Goal: Task Accomplishment & Management: Manage account settings

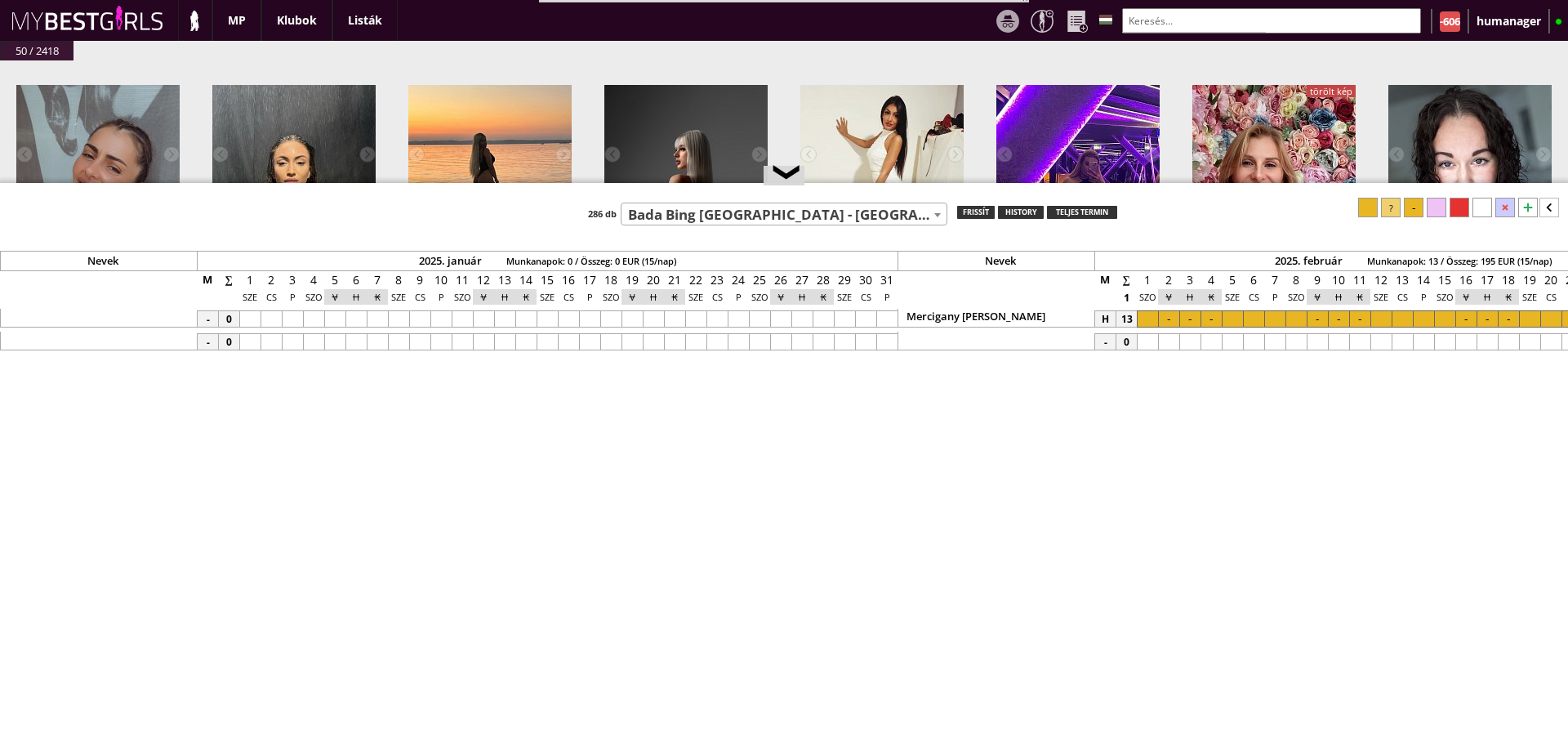
select select "749"
click at [1209, 26] on input "text" at bounding box center [1271, 21] width 299 height 25
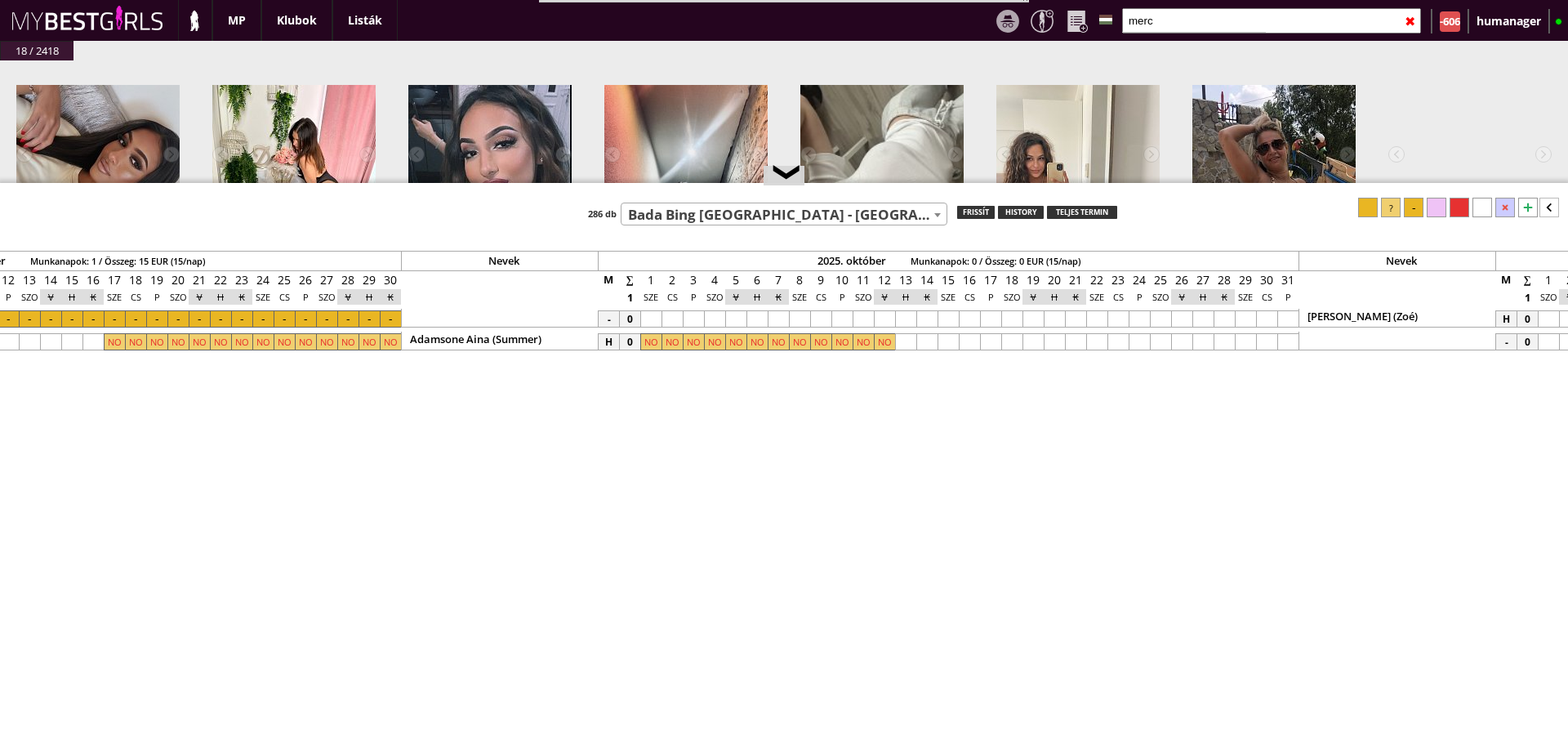
scroll to position [0, 7563]
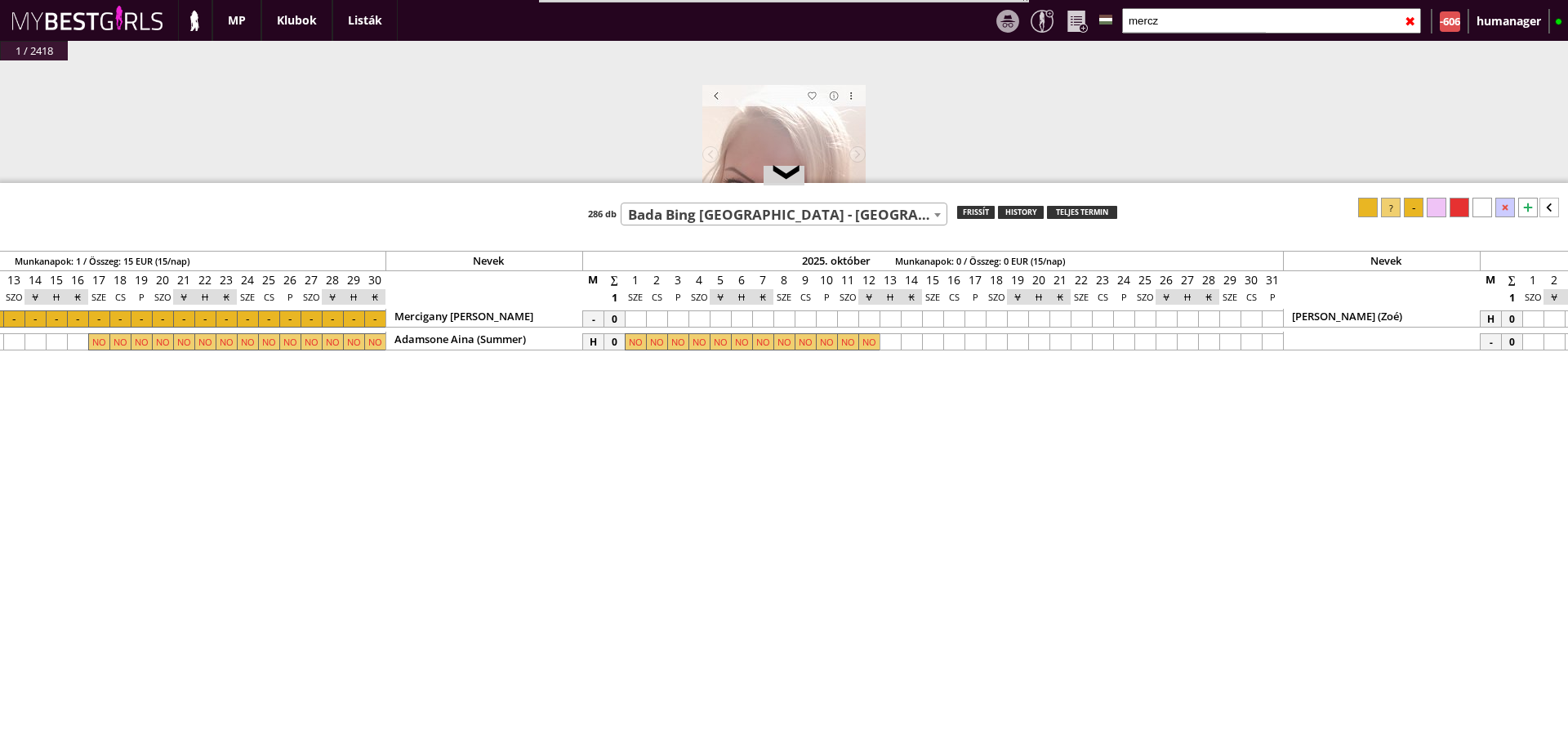
click at [630, 322] on div at bounding box center [635, 318] width 21 height 18
click at [1270, 312] on div at bounding box center [1271, 318] width 21 height 18
click at [1390, 213] on div at bounding box center [1391, 208] width 20 height 20
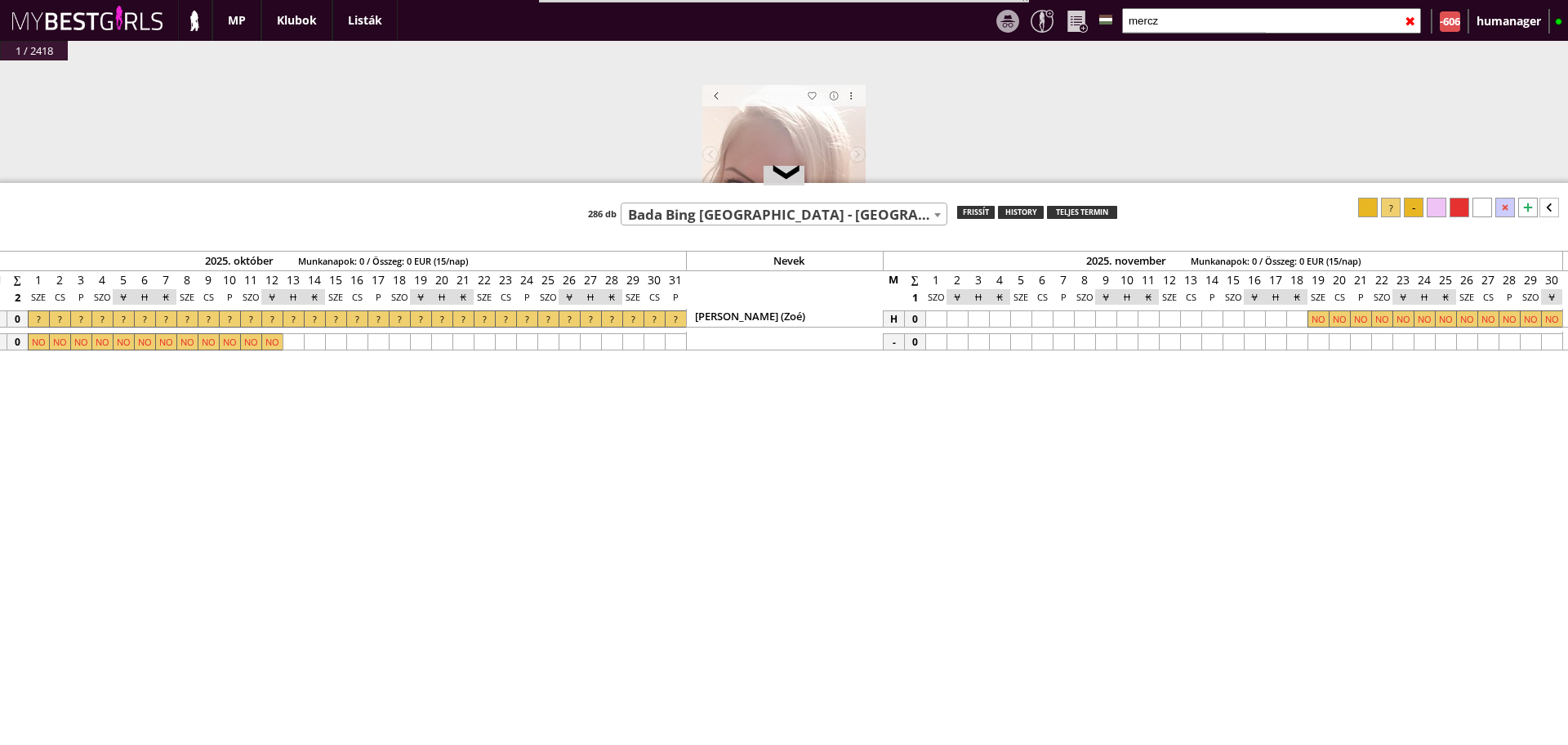
scroll to position [0, 8218]
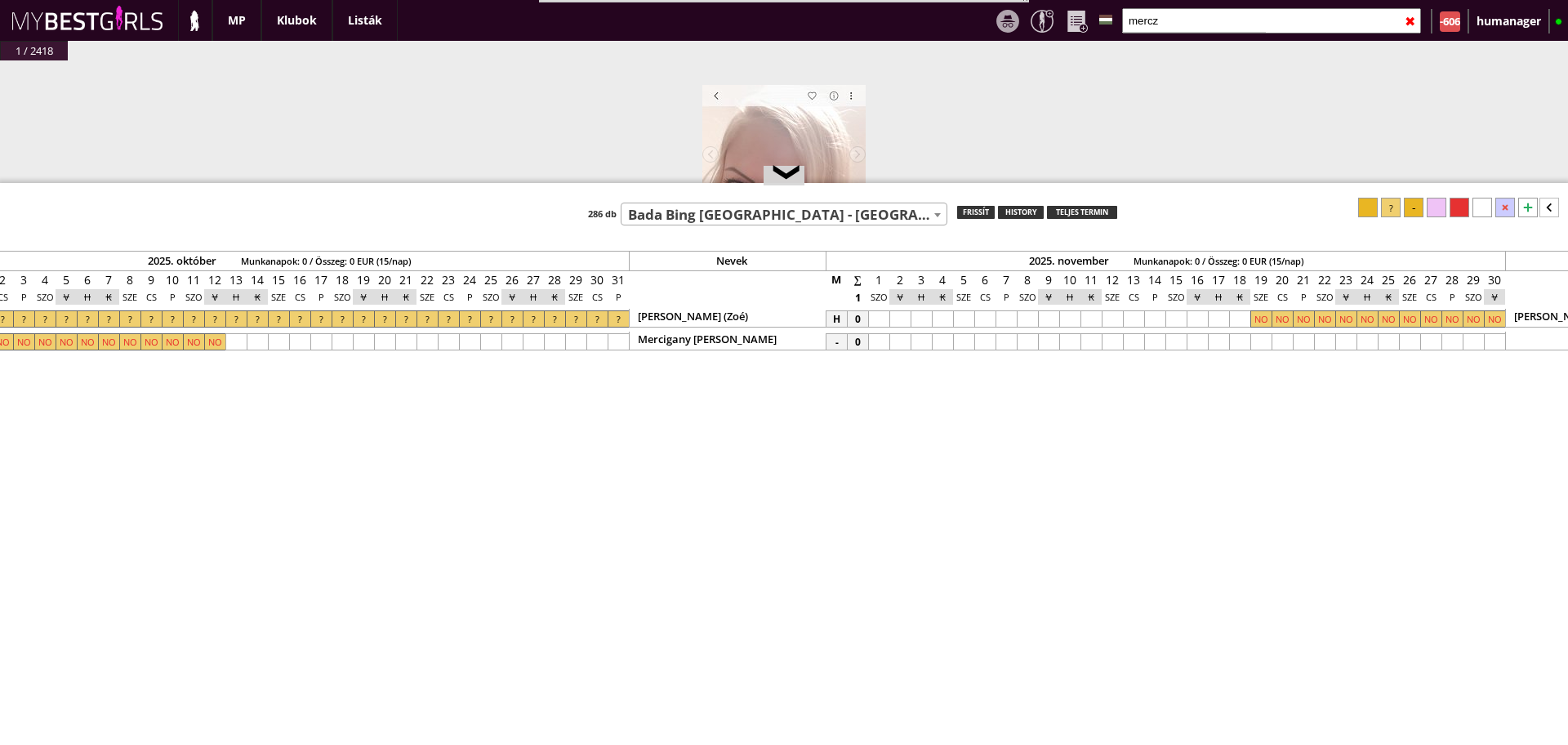
click at [881, 343] on div at bounding box center [878, 342] width 21 height 18
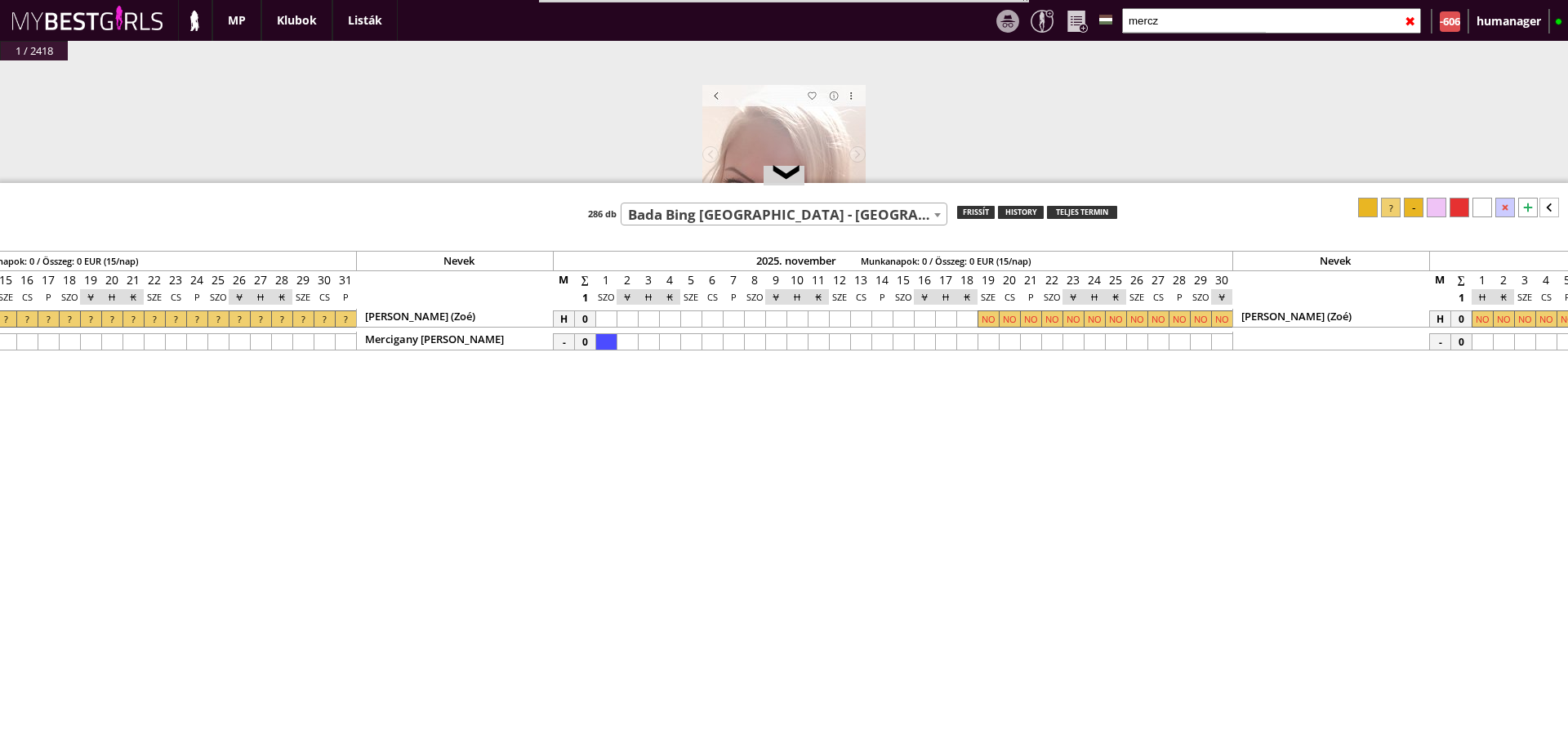
scroll to position [0, 8492]
click at [1216, 342] on div at bounding box center [1219, 342] width 21 height 18
click at [1390, 202] on div at bounding box center [1391, 208] width 20 height 20
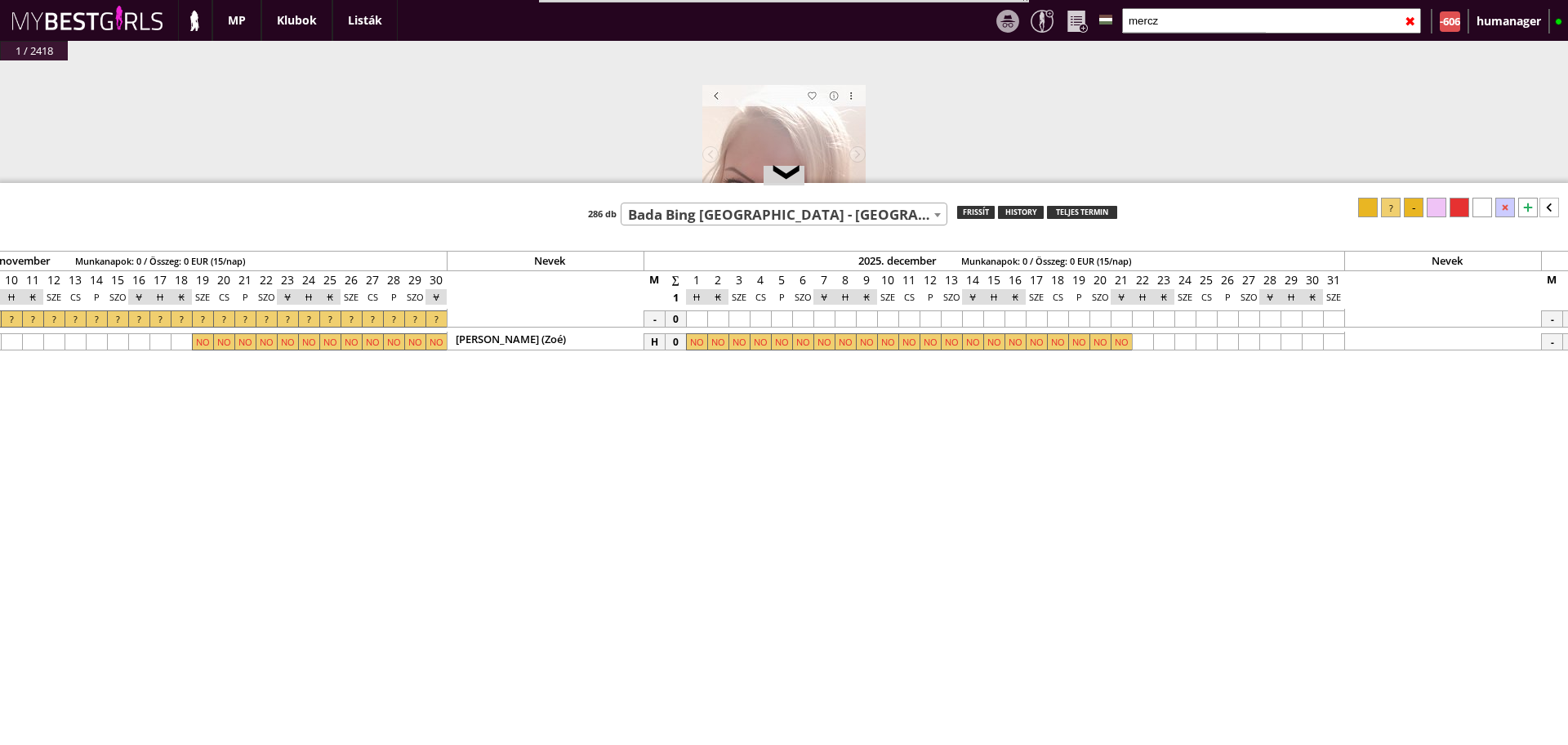
scroll to position [0, 9285]
click at [684, 312] on div at bounding box center [687, 318] width 21 height 18
click at [1326, 321] on div at bounding box center [1324, 318] width 21 height 18
click at [1386, 205] on div at bounding box center [1391, 208] width 20 height 20
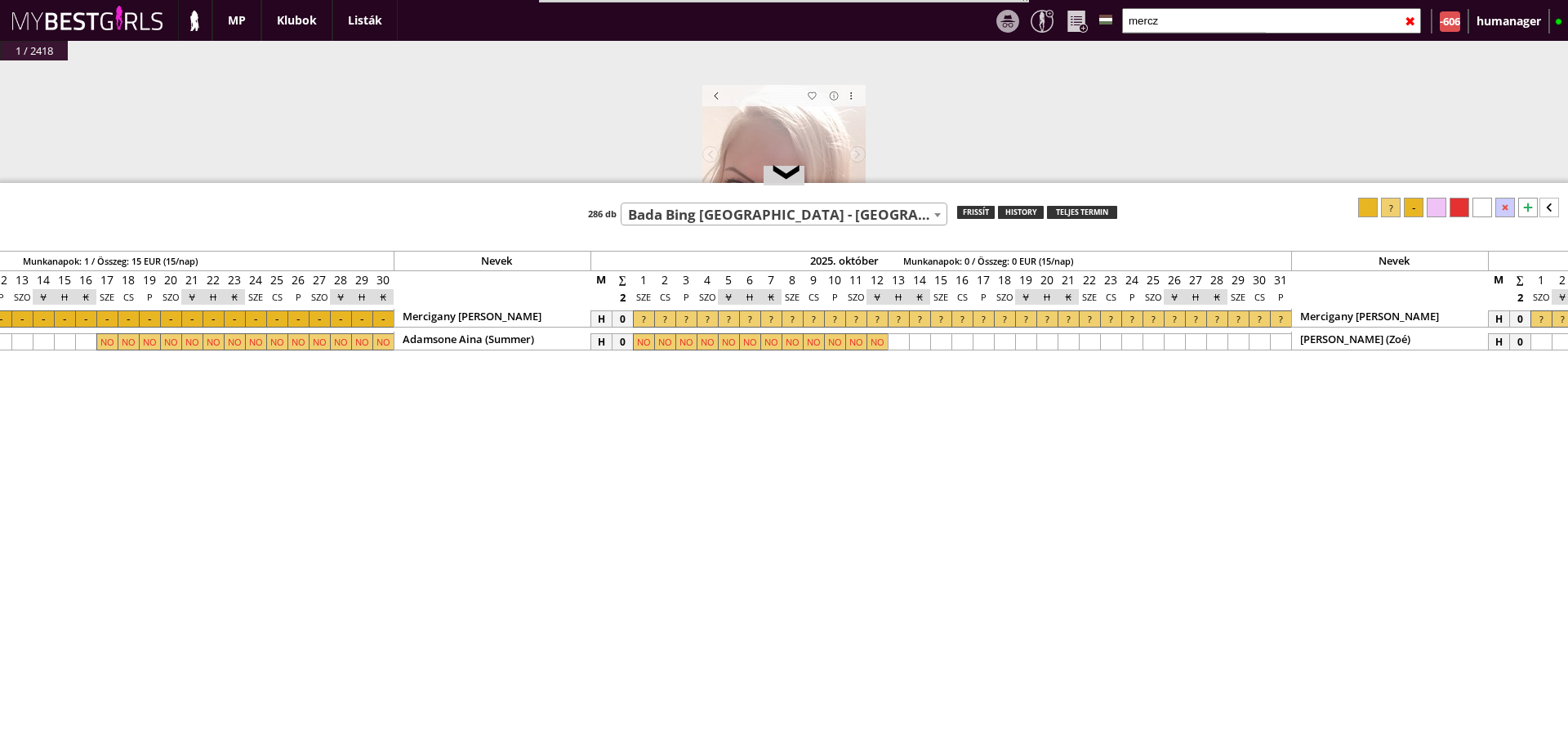
scroll to position [0, 7561]
click at [636, 321] on div at bounding box center [638, 318] width 21 height 18
click at [1367, 212] on div at bounding box center [1368, 208] width 20 height 20
click at [657, 322] on div at bounding box center [659, 318] width 21 height 18
click at [1280, 319] on div at bounding box center [1275, 318] width 21 height 18
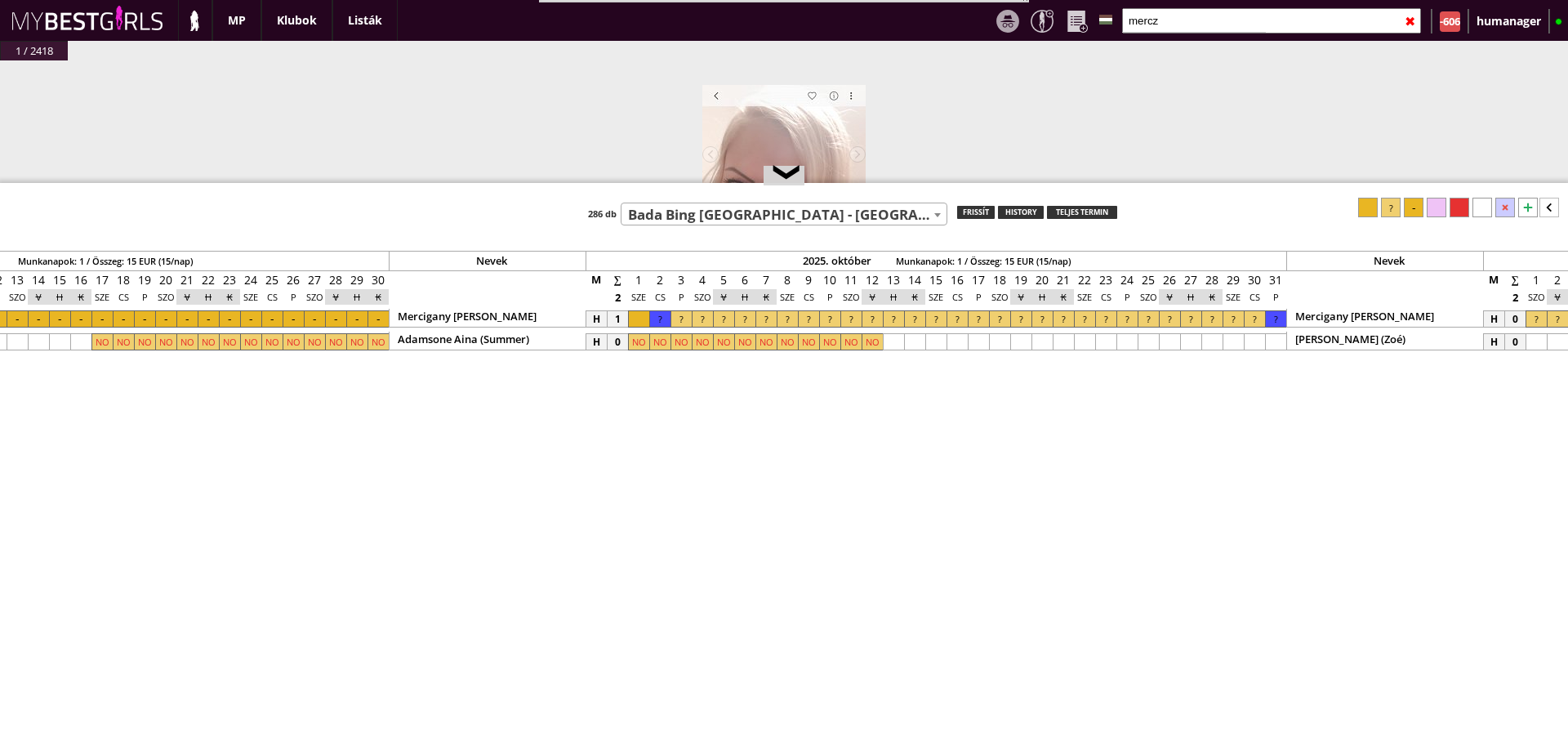
click at [1417, 212] on div at bounding box center [1414, 208] width 20 height 20
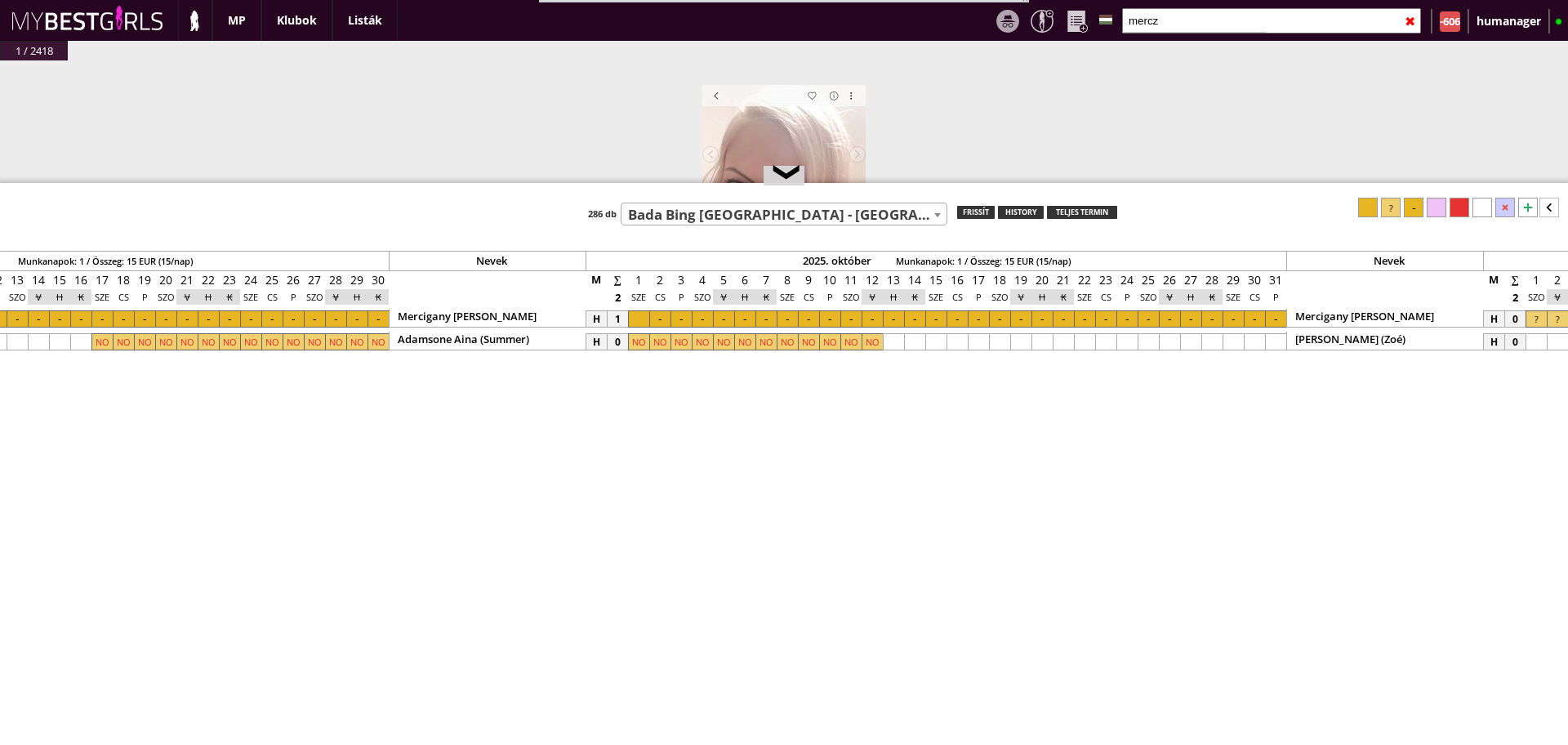
click at [1189, 10] on input "mercz" at bounding box center [1271, 21] width 299 height 25
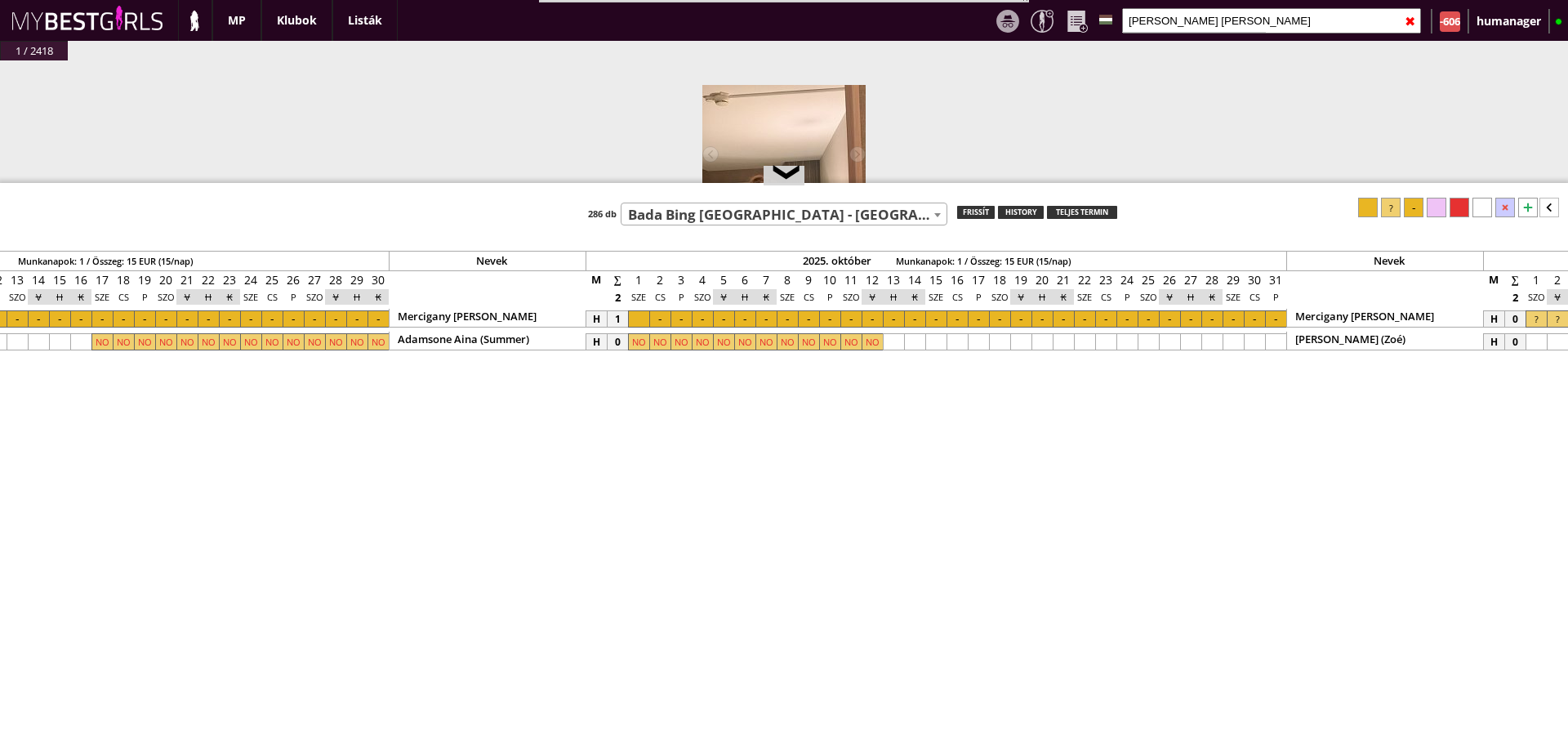
type input "[PERSON_NAME] [PERSON_NAME]"
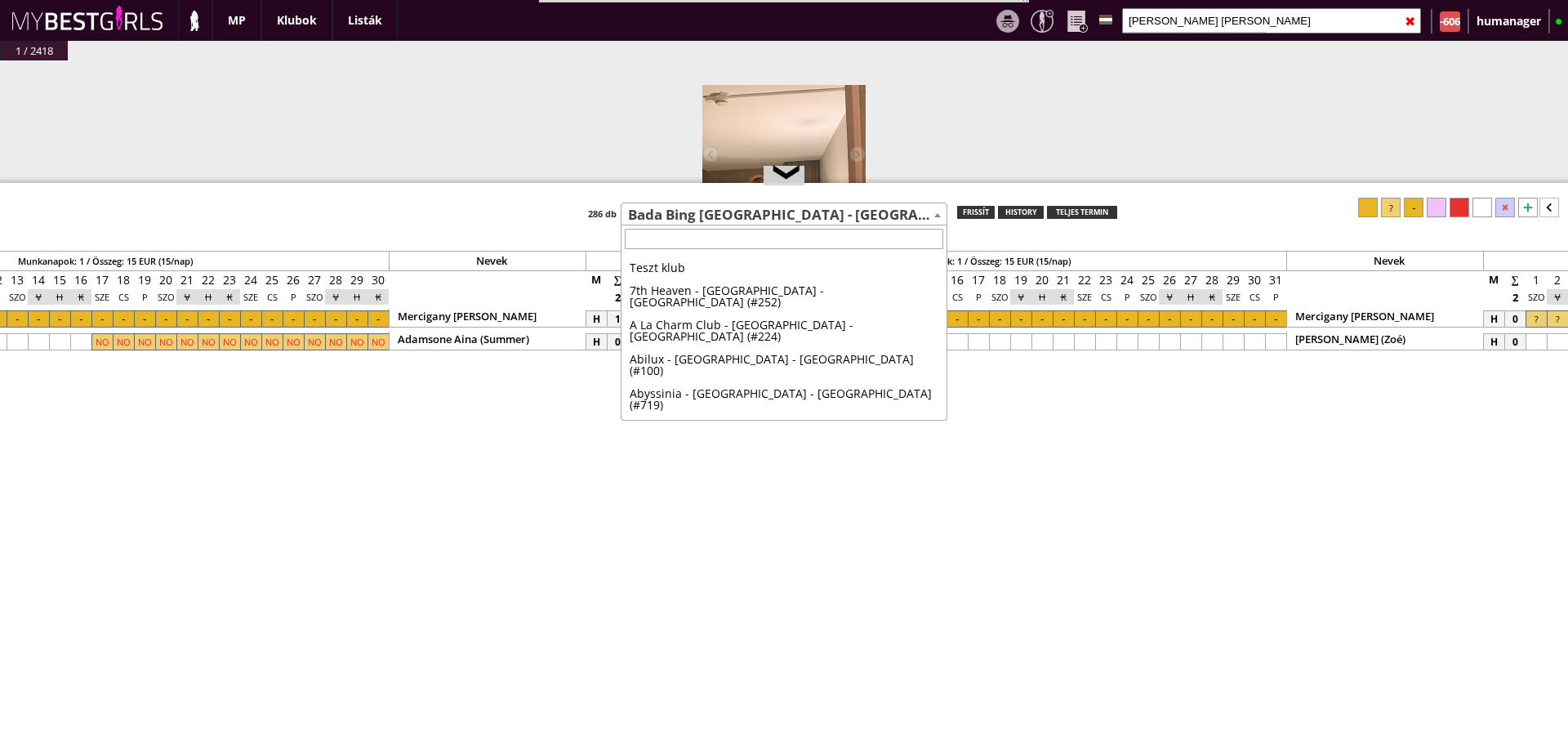
click at [773, 218] on span "Bada Bing [GEOGRAPHIC_DATA] - [GEOGRAPHIC_DATA] - [GEOGRAPHIC_DATA] (#749)" at bounding box center [784, 214] width 325 height 22
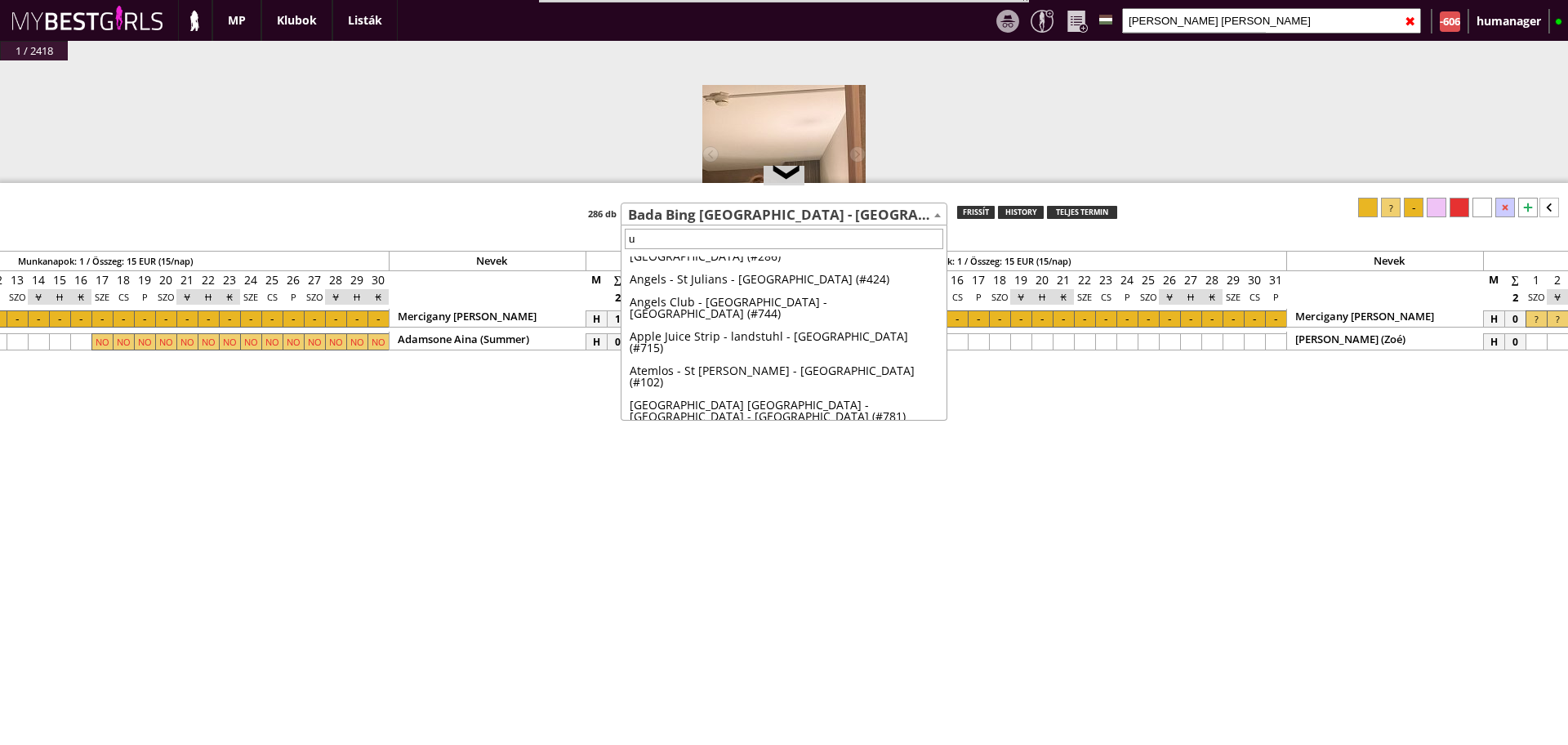
scroll to position [0, 0]
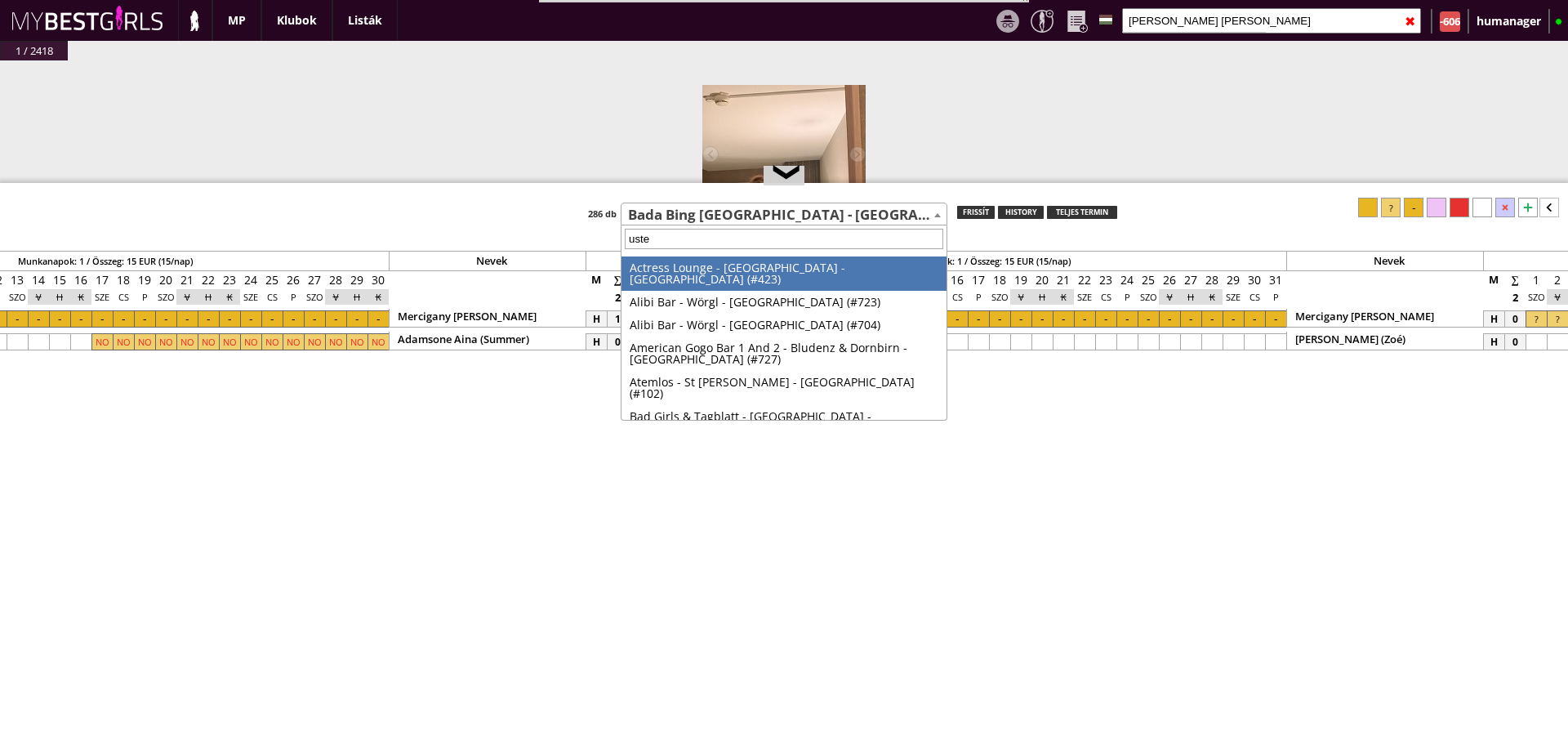
type input "uster"
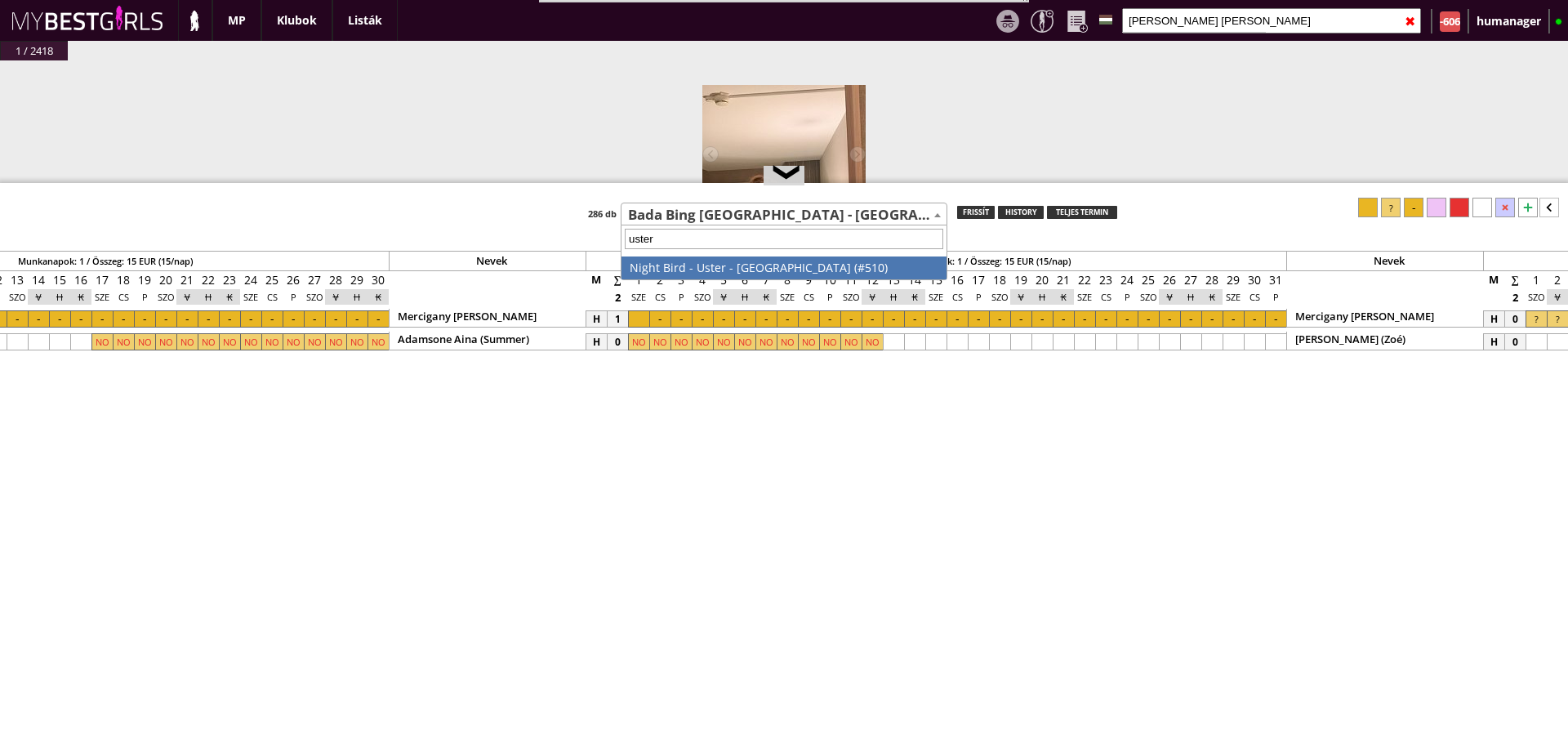
select select "510"
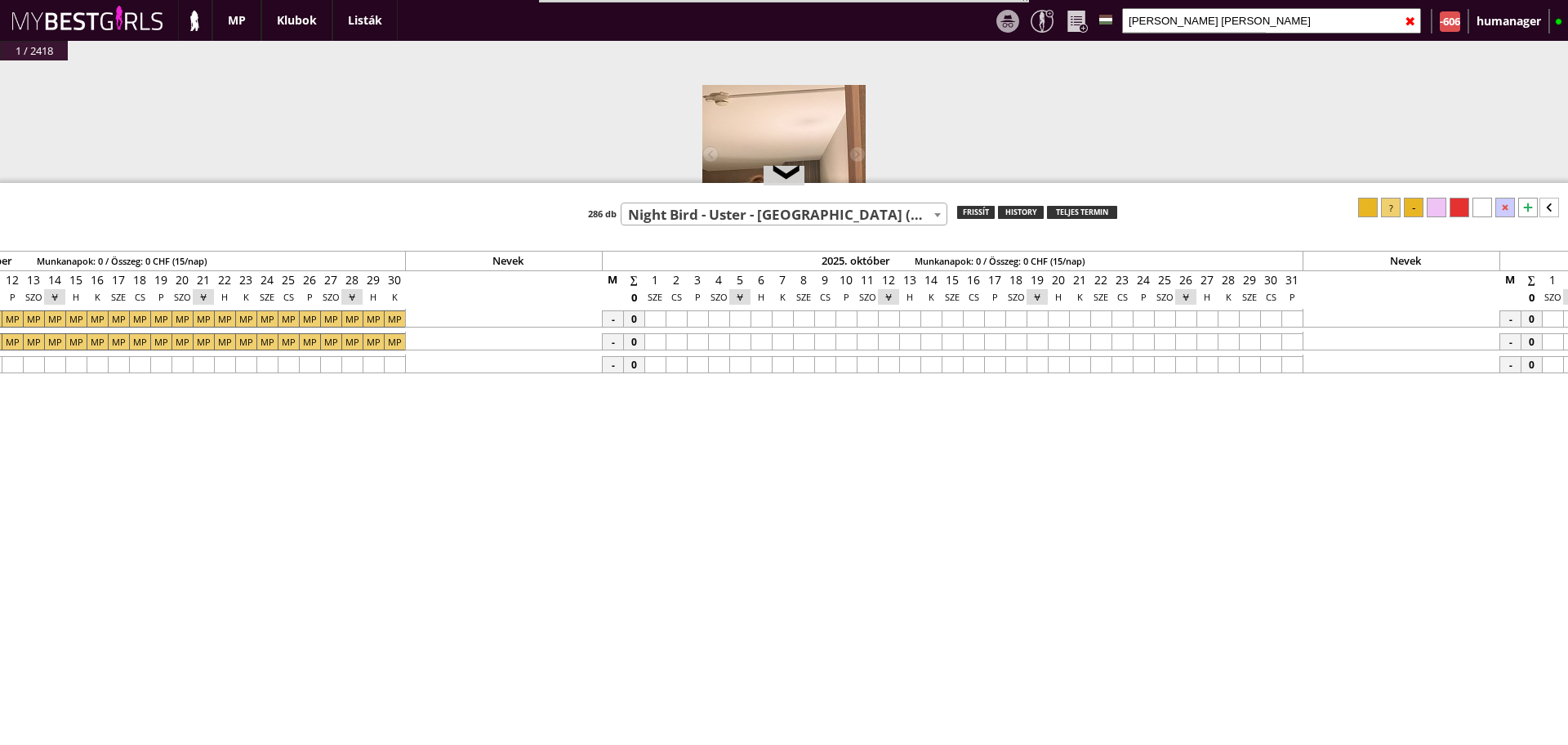
scroll to position [0, 7548]
click at [707, 321] on div at bounding box center [714, 318] width 21 height 18
click at [1291, 318] on div at bounding box center [1287, 318] width 21 height 18
click at [1396, 204] on div at bounding box center [1391, 208] width 20 height 20
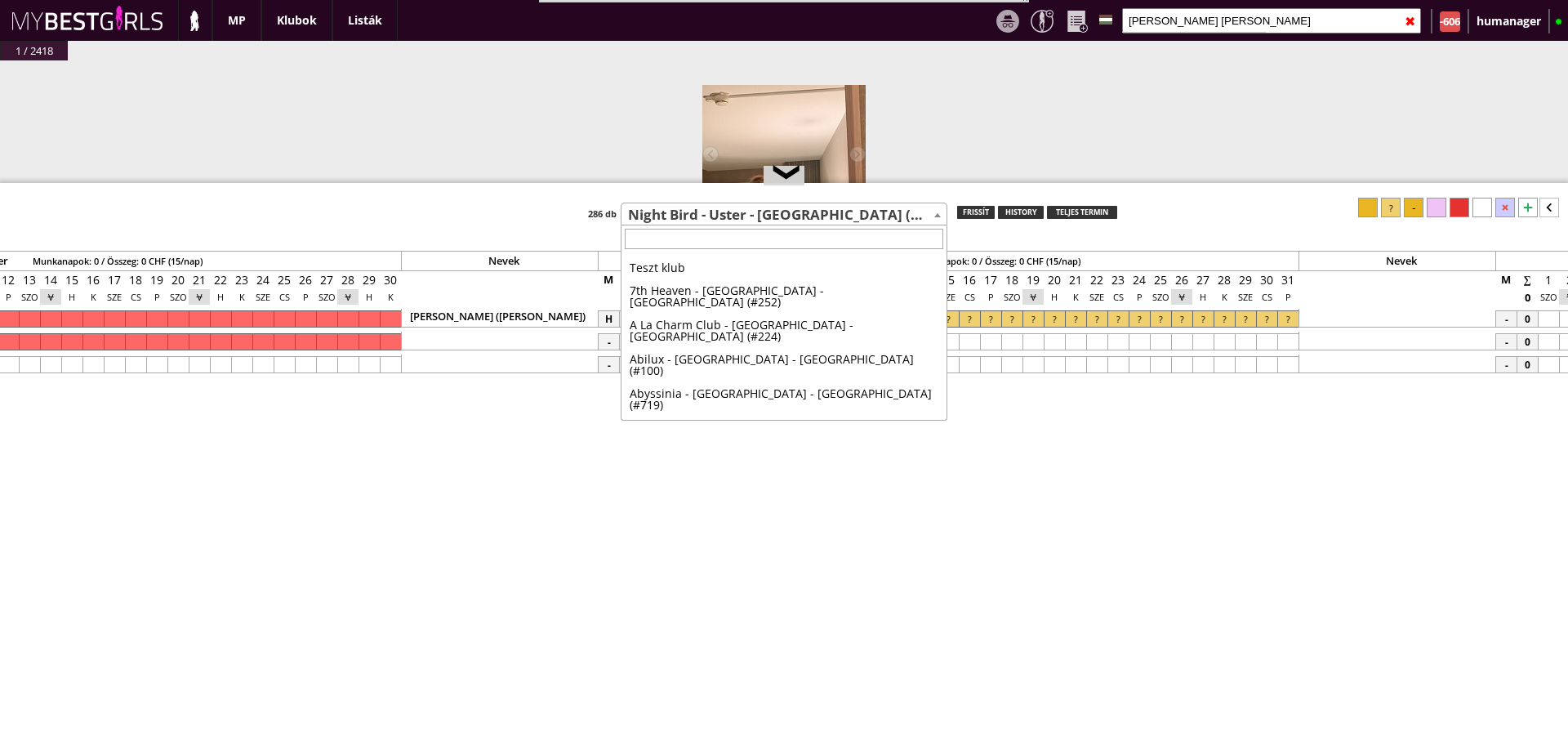
scroll to position [4173, 0]
click at [657, 211] on span "Night Bird - Uster - [GEOGRAPHIC_DATA] (#510)" at bounding box center [784, 214] width 325 height 22
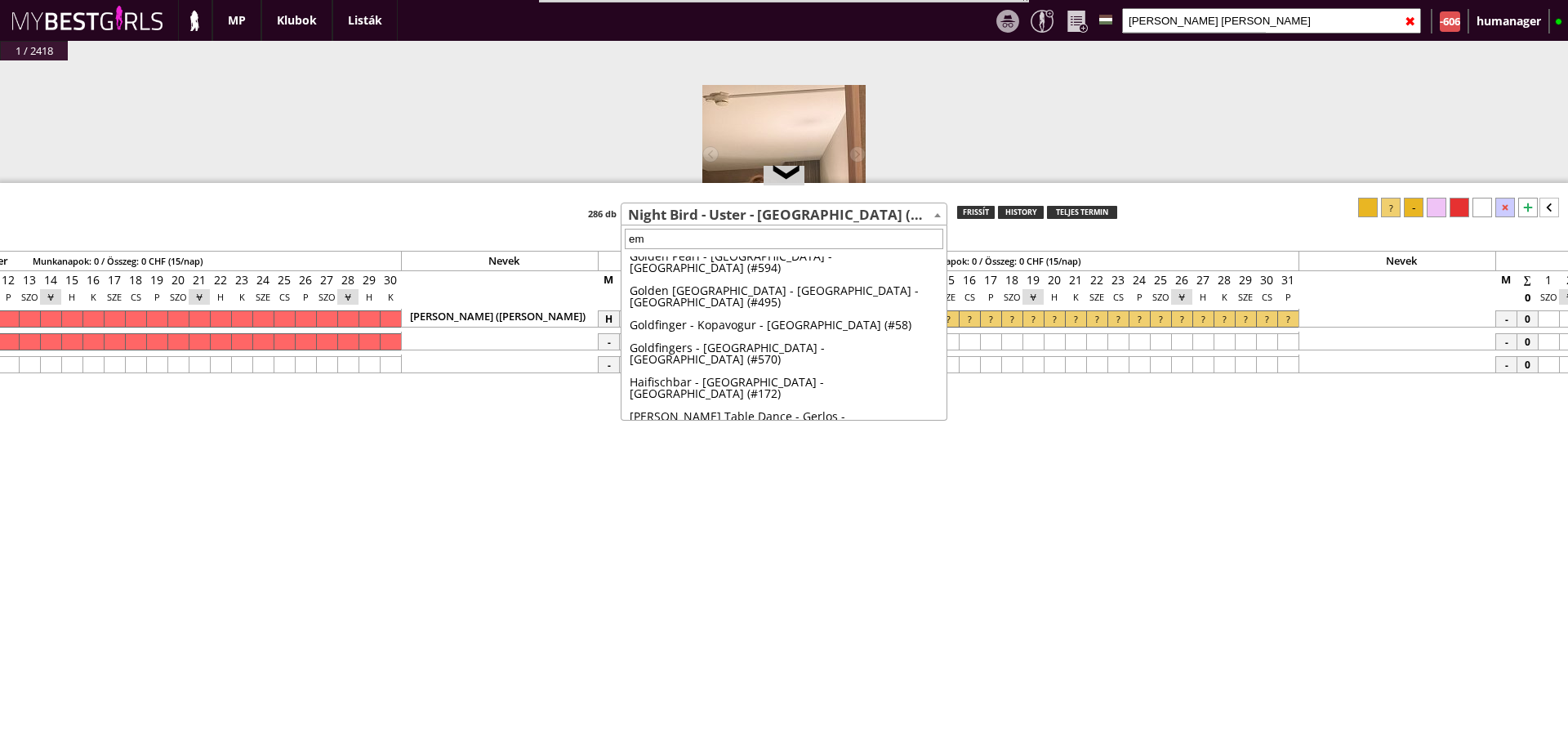
scroll to position [0, 0]
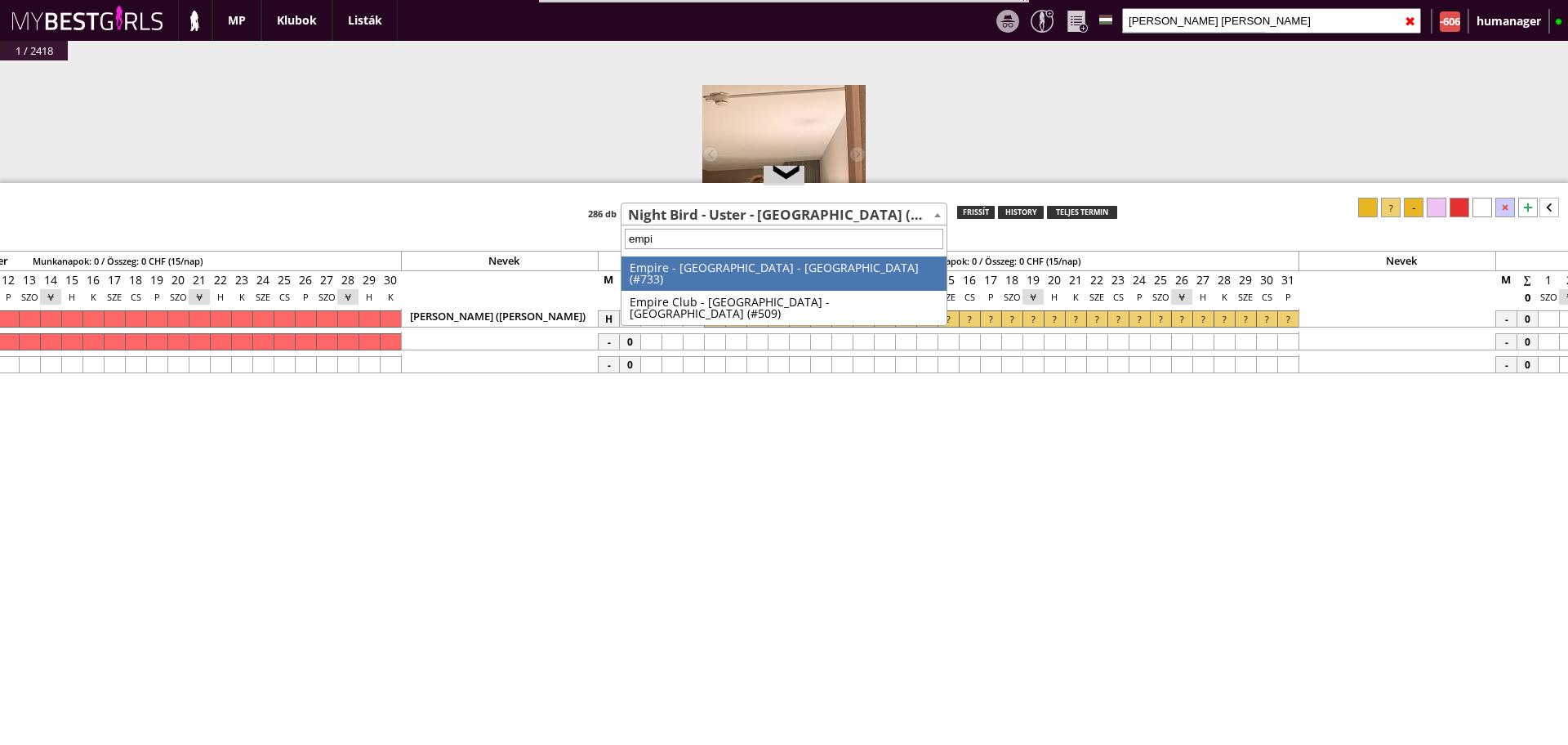
type input "empir"
select select "509"
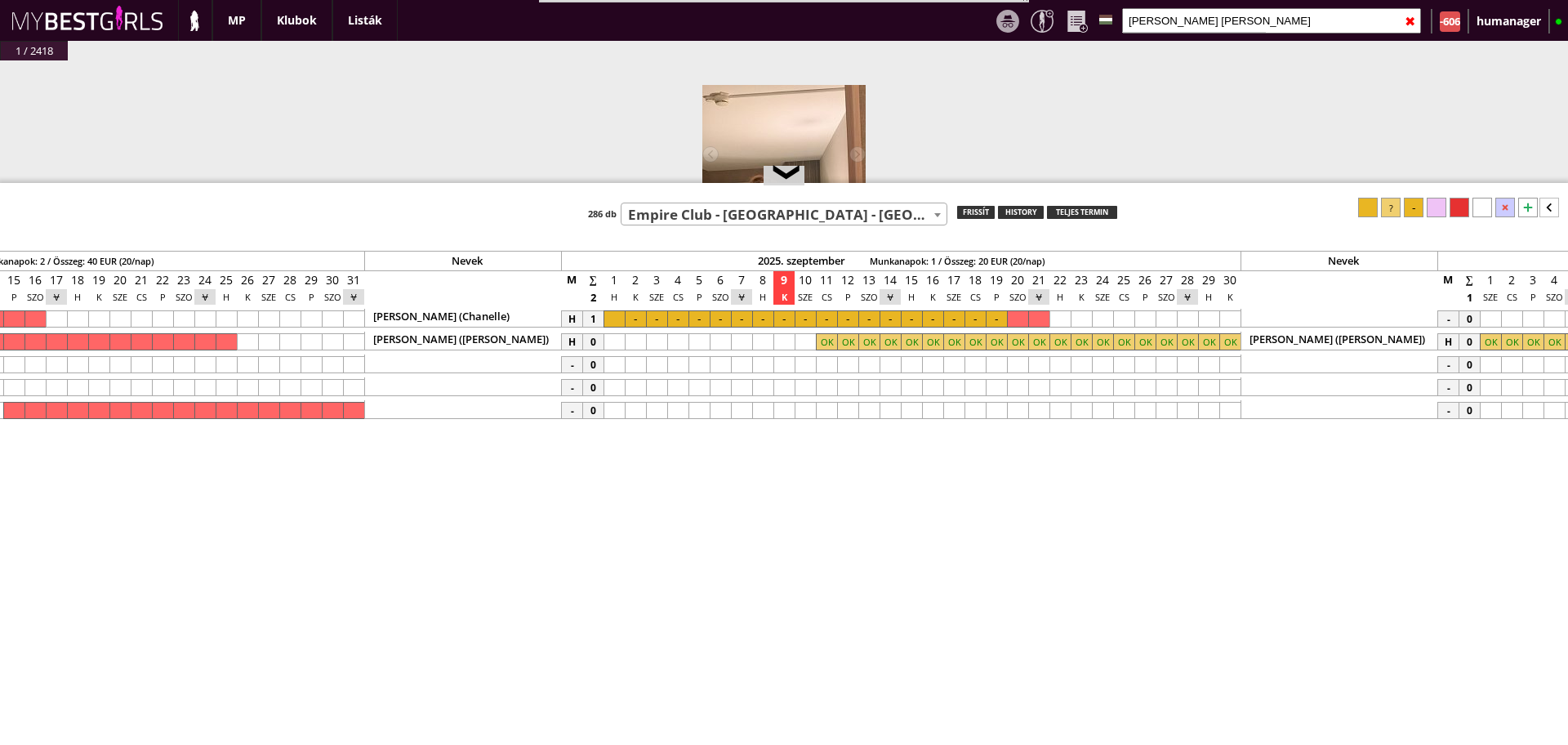
scroll to position [0, 6749]
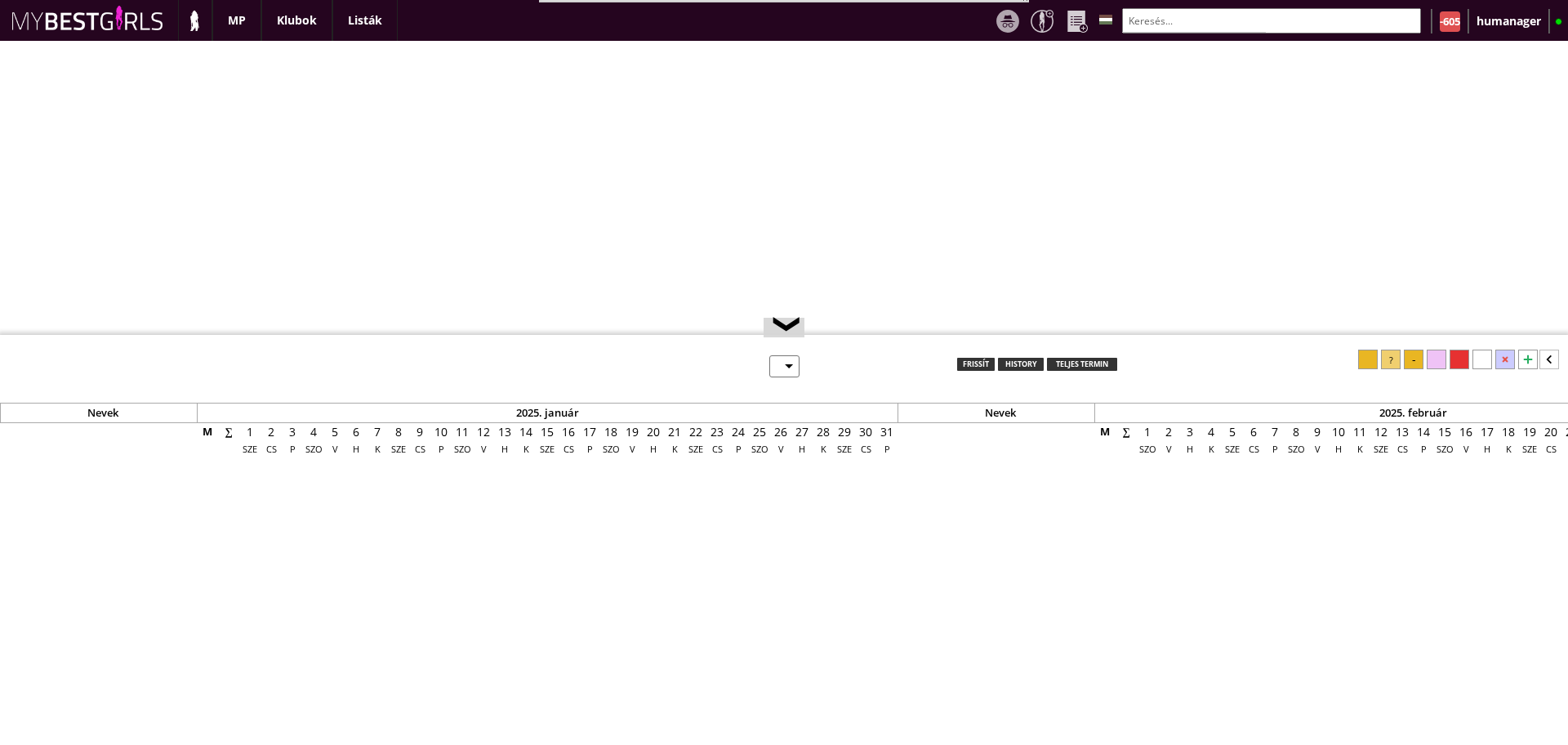
select select "0"
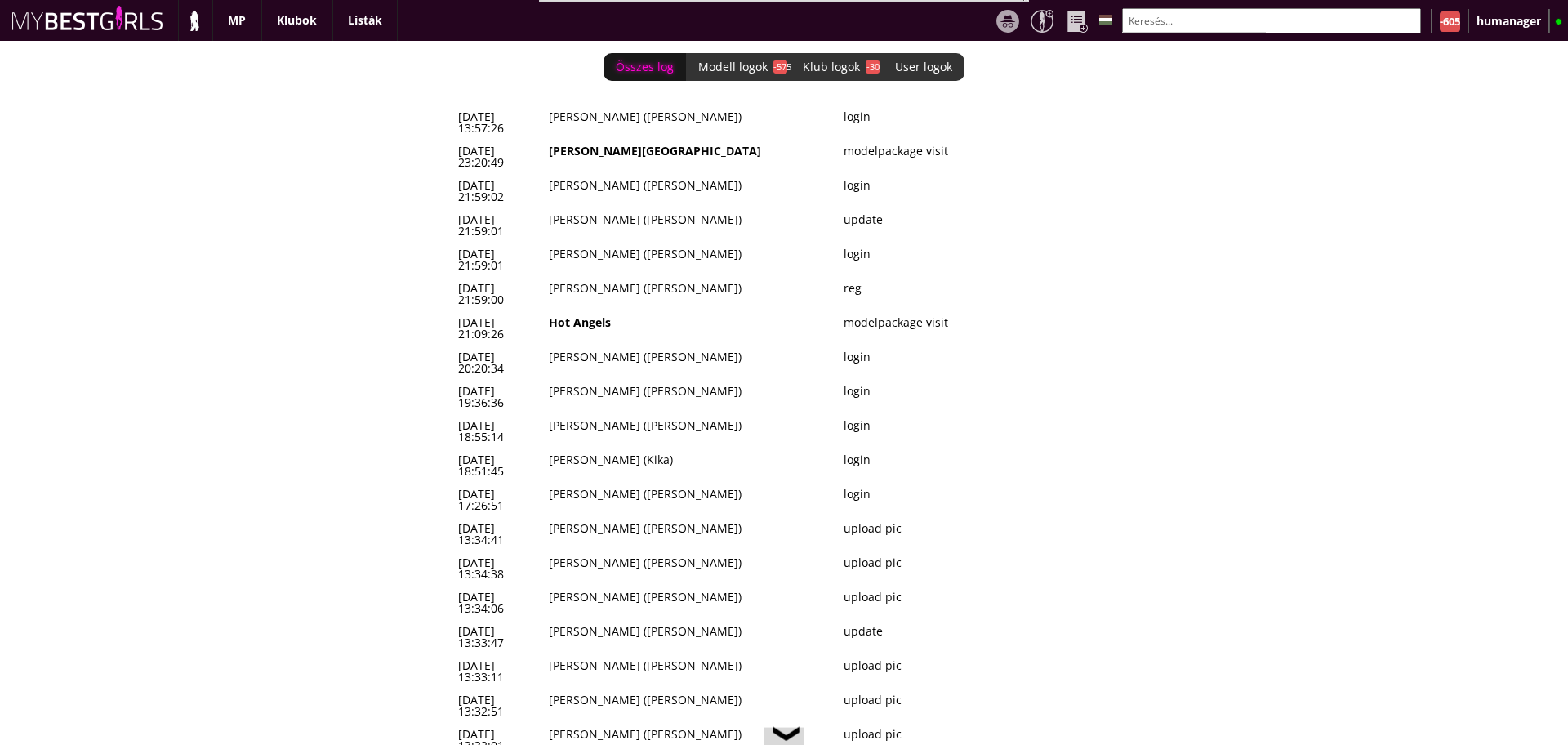
scroll to position [0, 6709]
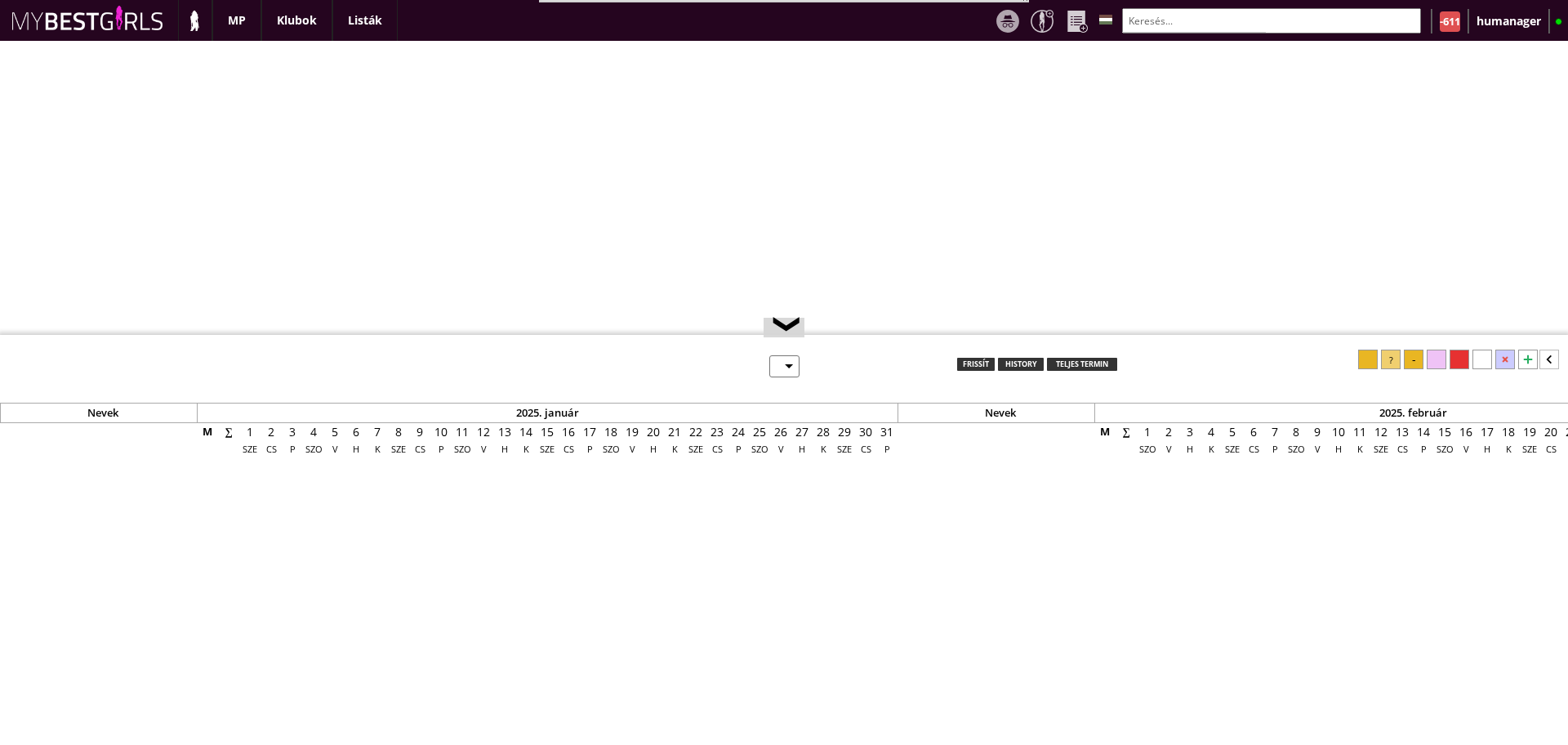
select select "0"
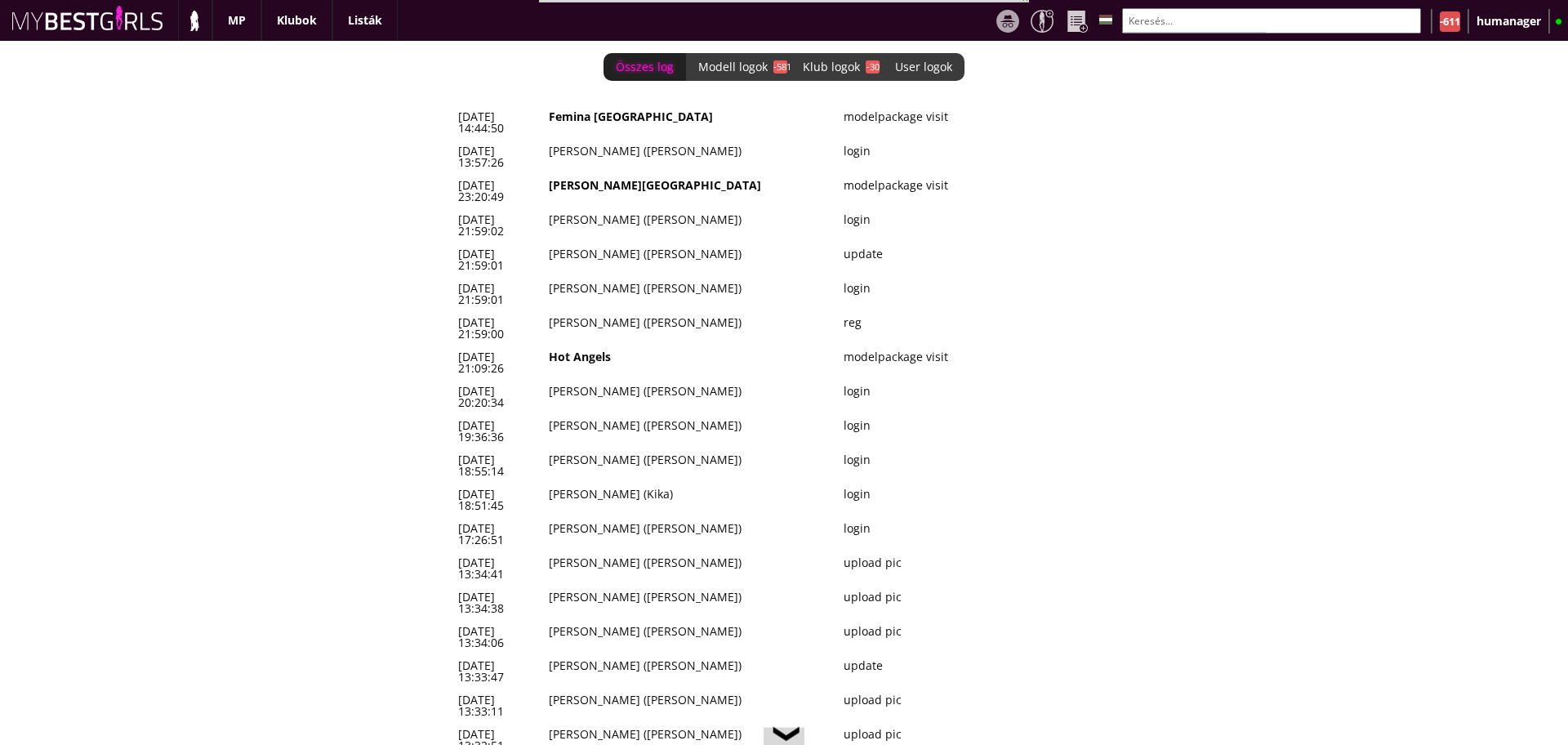
scroll to position [0, 6709]
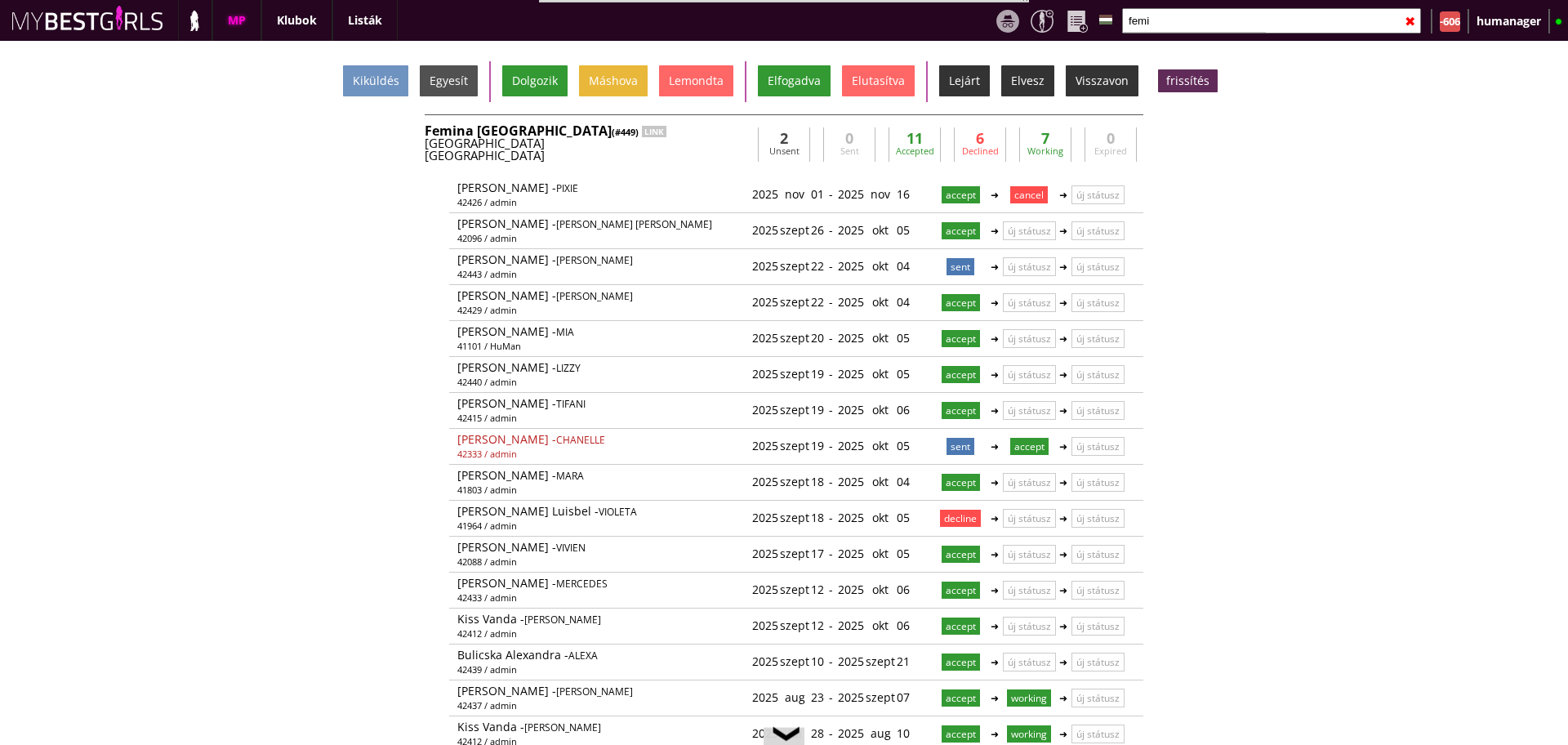
click at [1158, 19] on input "femi" at bounding box center [1271, 21] width 299 height 25
drag, startPoint x: 0, startPoint y: 0, endPoint x: 1158, endPoint y: 19, distance: 1158.2
click at [1158, 19] on input "femi" at bounding box center [1271, 21] width 299 height 25
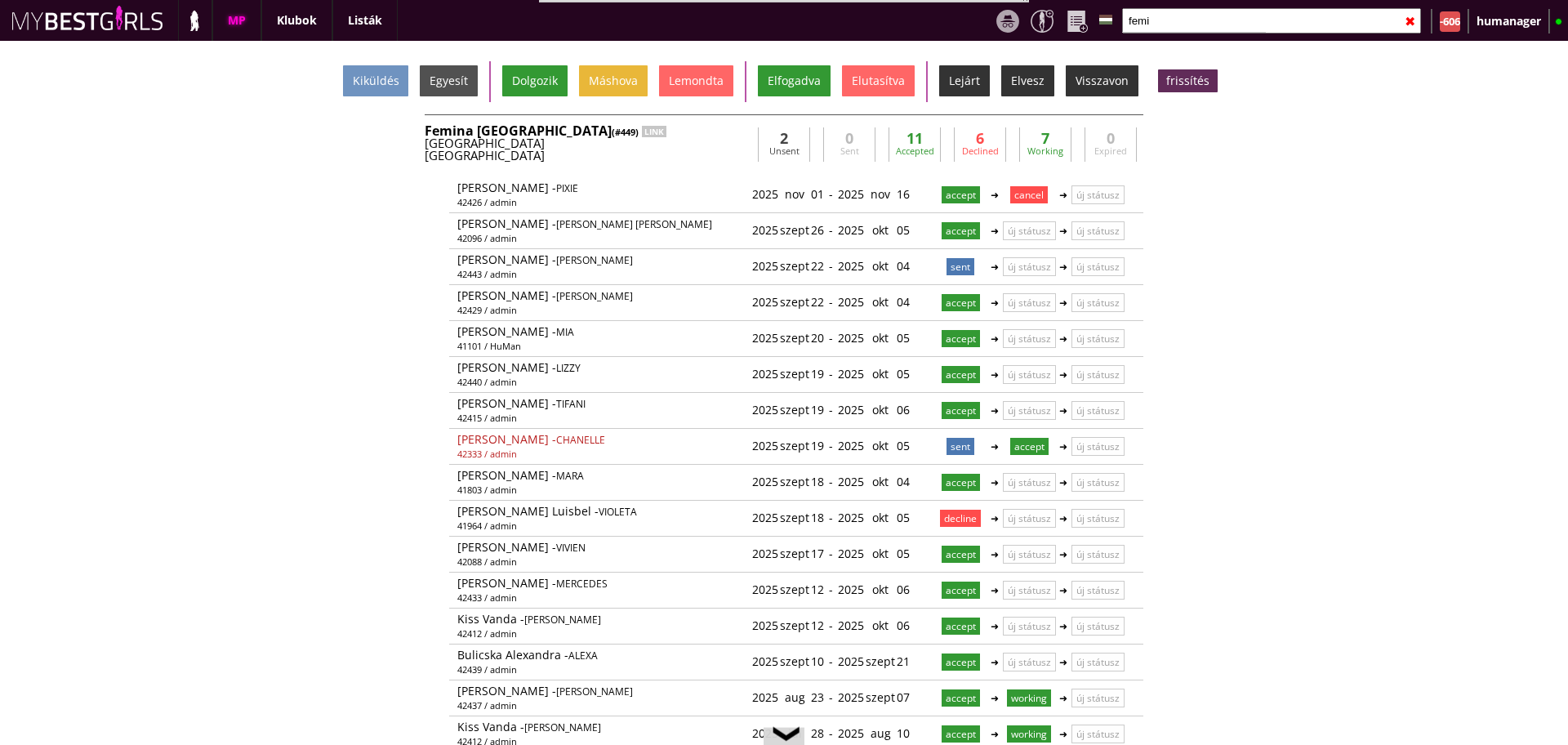
type input "i"
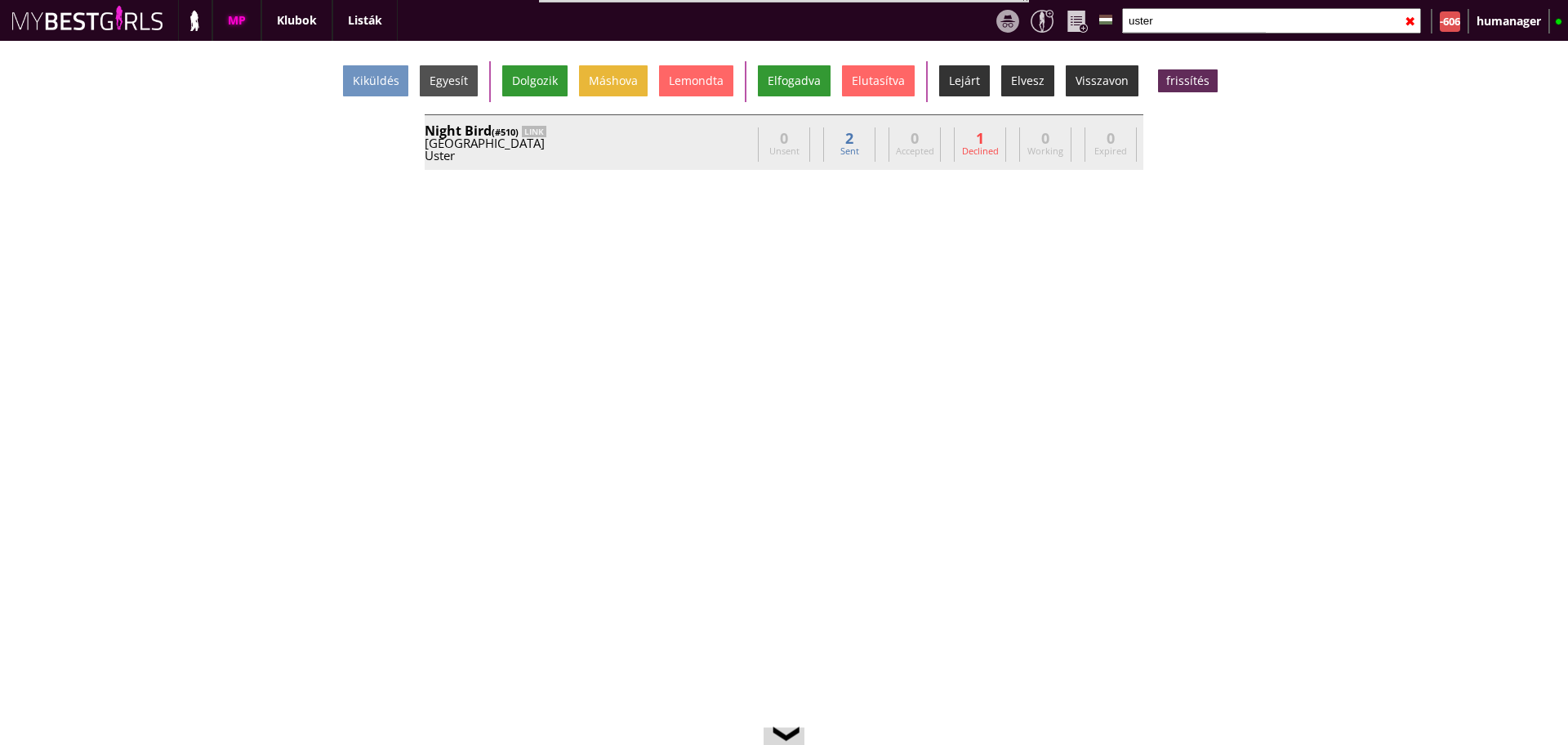
click at [717, 136] on div "Night Bird (#510) LINK" at bounding box center [588, 131] width 327 height 13
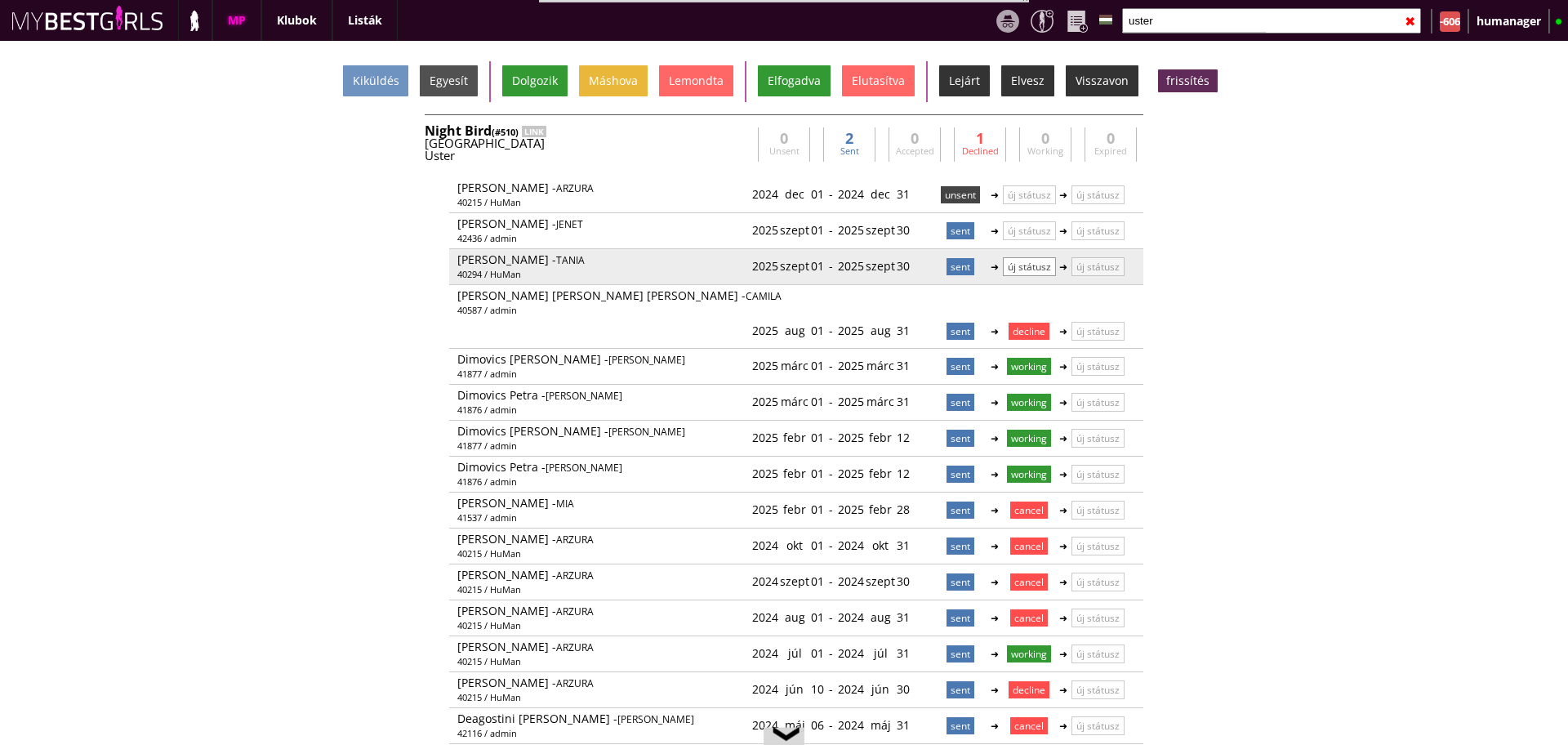
click at [1034, 270] on p "új státusz" at bounding box center [1030, 267] width 53 height 19
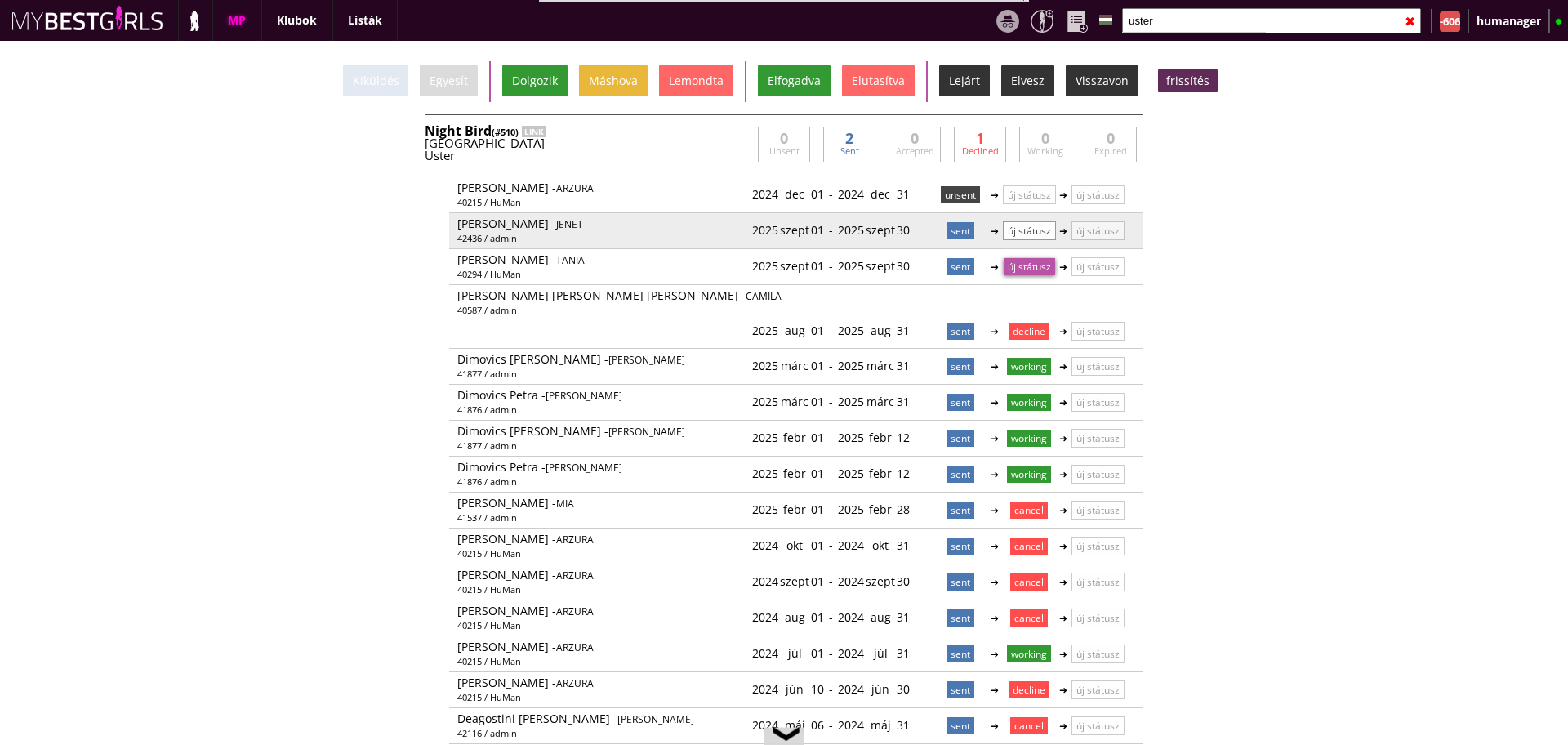
click at [1028, 230] on p "új státusz" at bounding box center [1030, 231] width 53 height 19
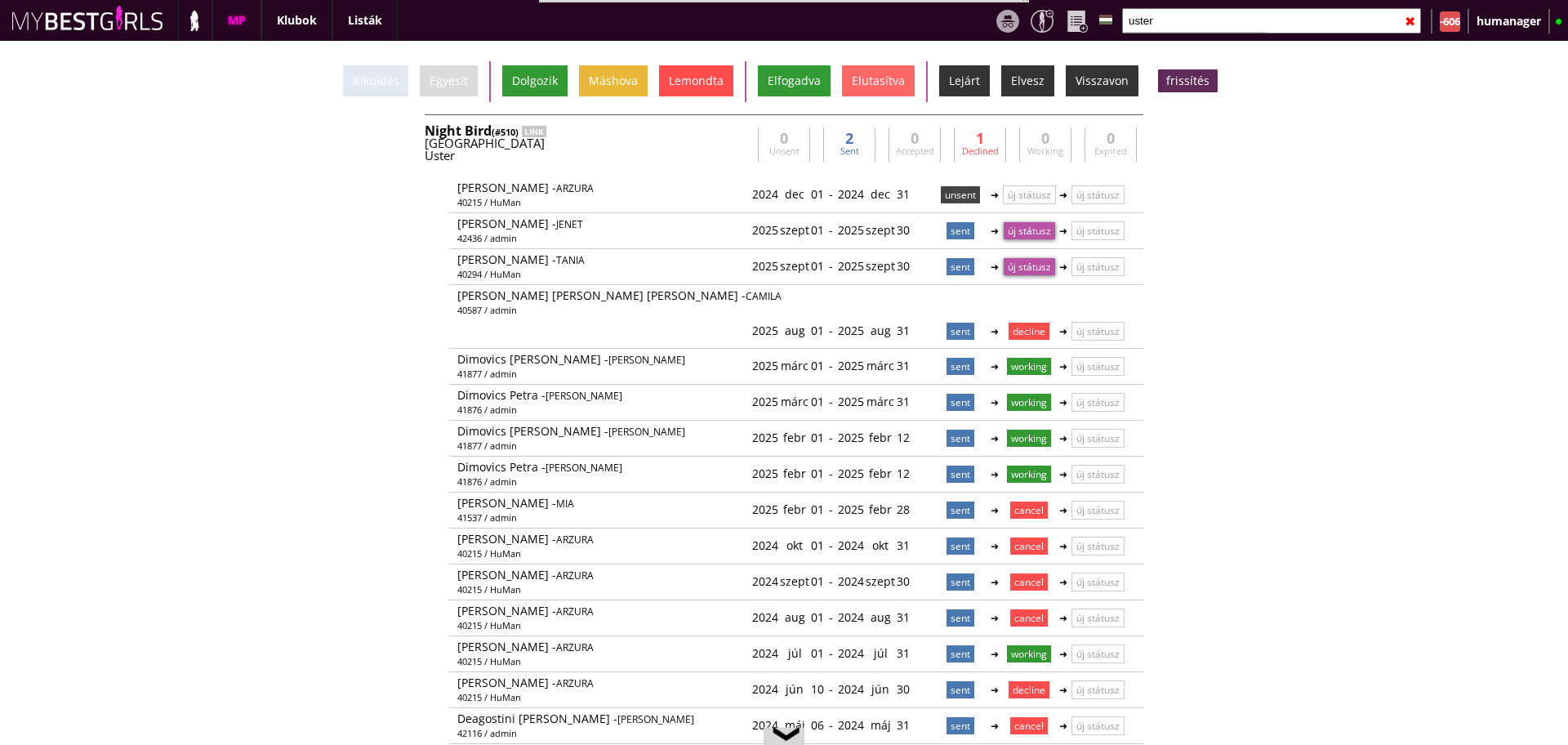
click at [707, 78] on div "Lemondta" at bounding box center [696, 80] width 74 height 31
click at [692, 148] on div "Switzerland" at bounding box center [588, 143] width 327 height 12
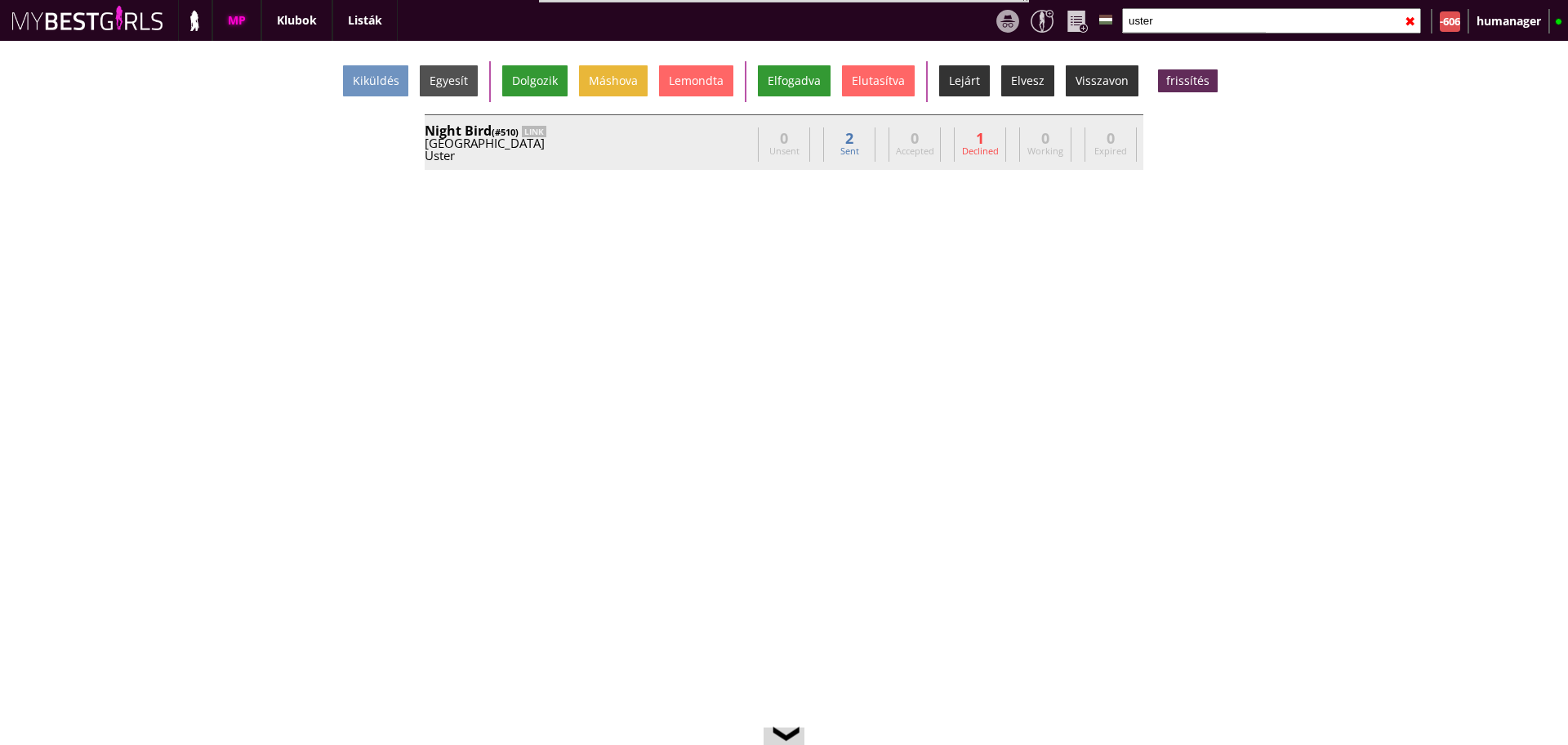
click at [692, 148] on div "Switzerland" at bounding box center [588, 143] width 327 height 12
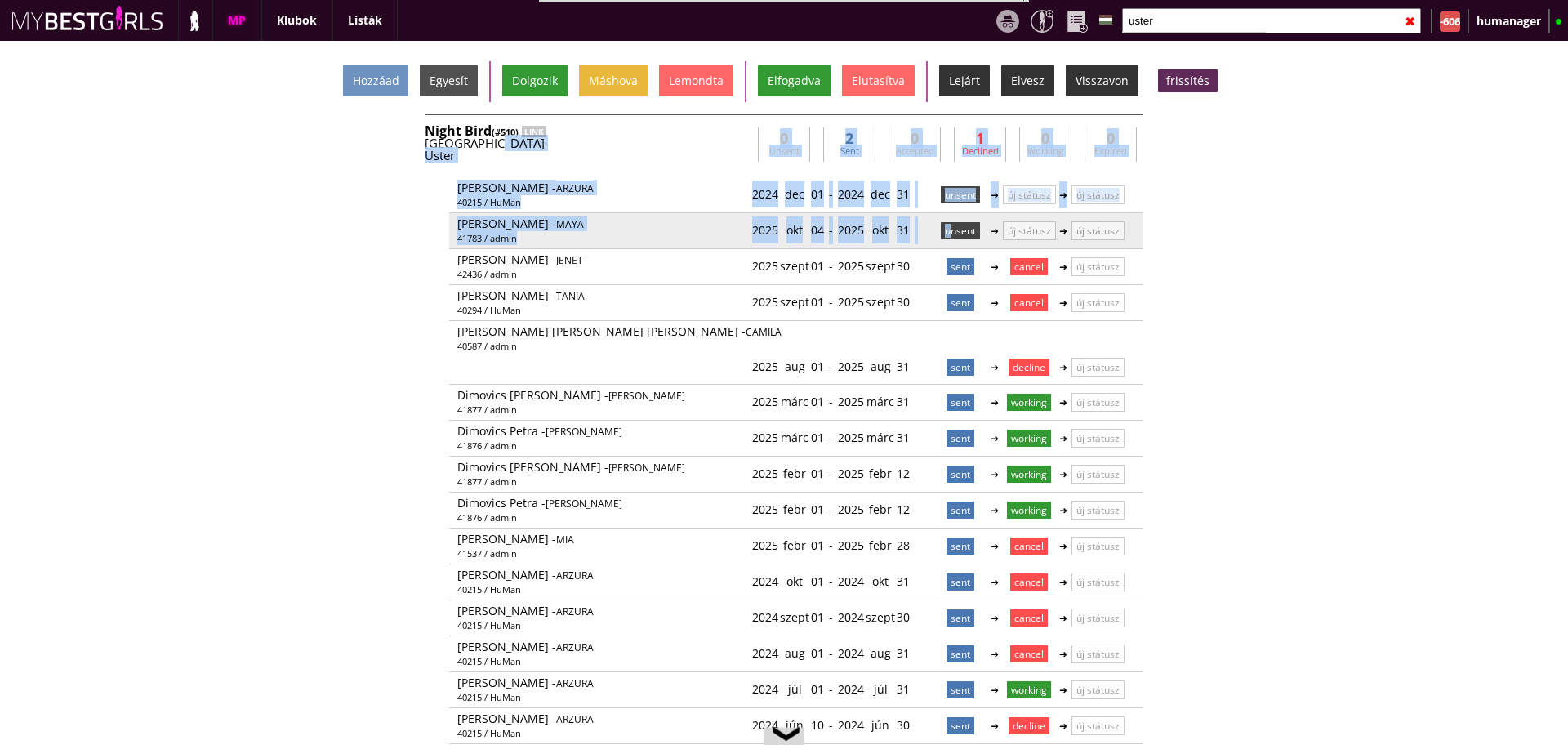
click at [942, 231] on p "unsent" at bounding box center [960, 231] width 39 height 18
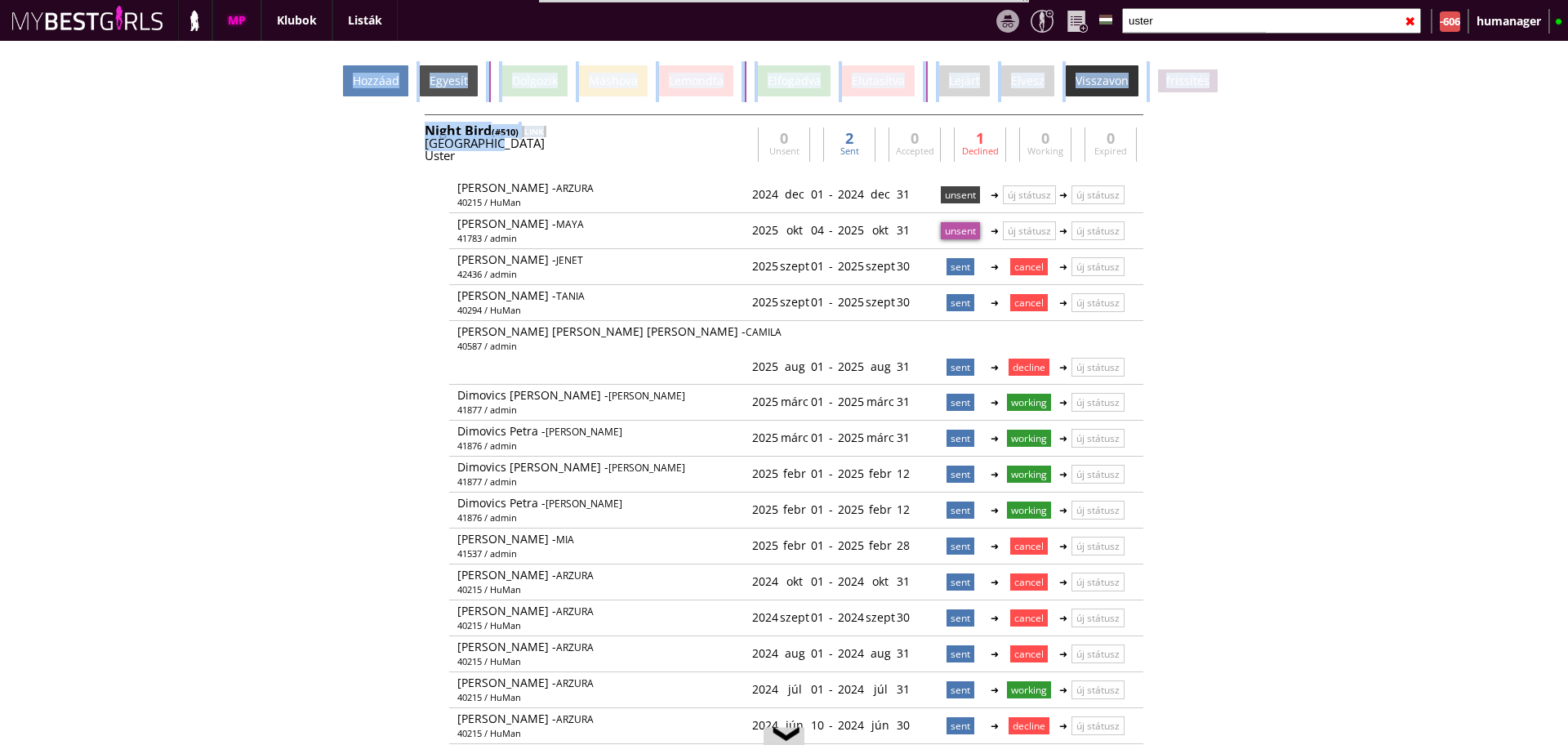
click at [389, 88] on div "Hozzáad" at bounding box center [376, 80] width 65 height 31
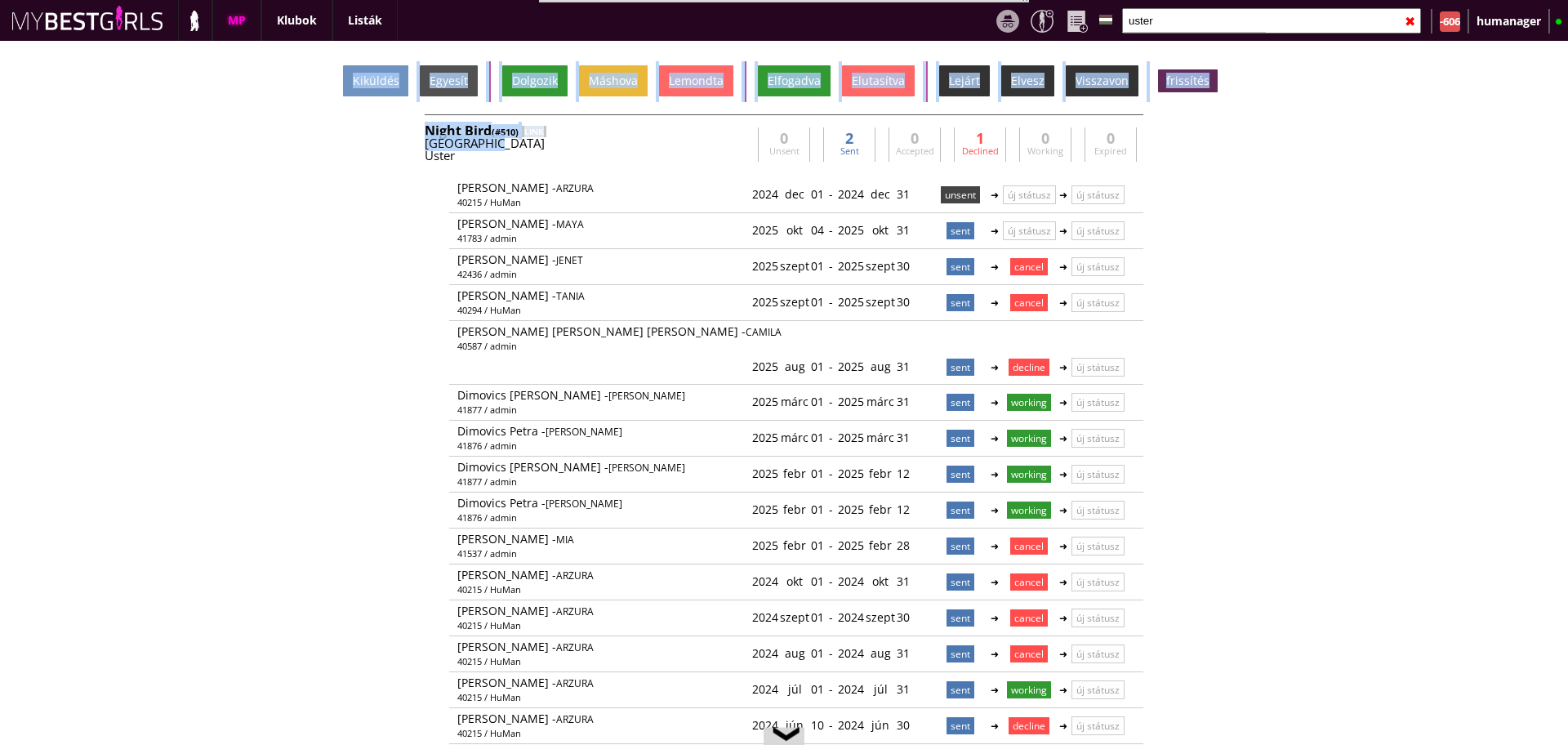
click at [1247, 286] on div "Kiküldés Egyesít Dolgozik Máshova Lemondta Elfogadva Elutasítva Lejárt Elvesz V…" at bounding box center [784, 392] width 1568 height 704
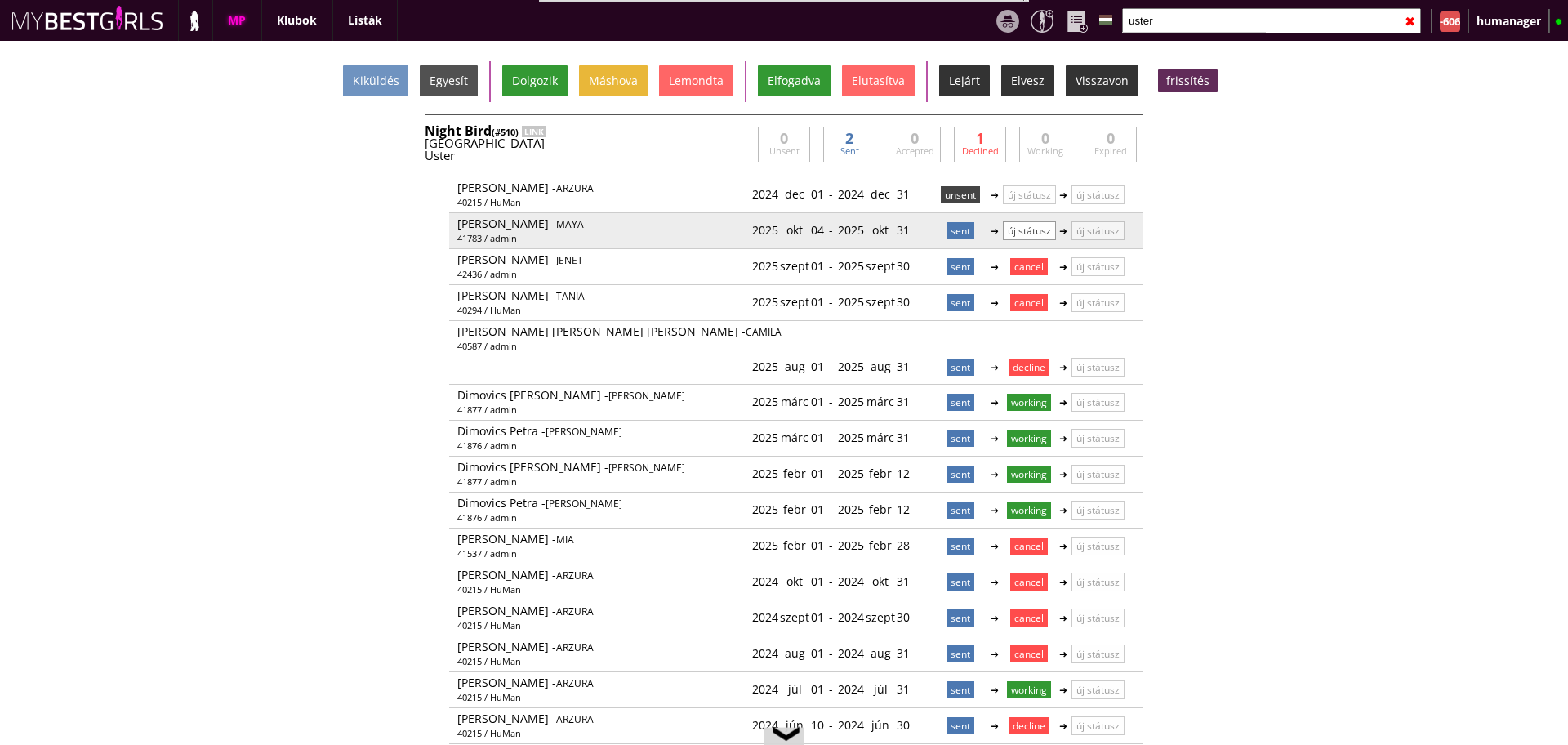
click at [1037, 224] on p "új státusz" at bounding box center [1030, 231] width 53 height 19
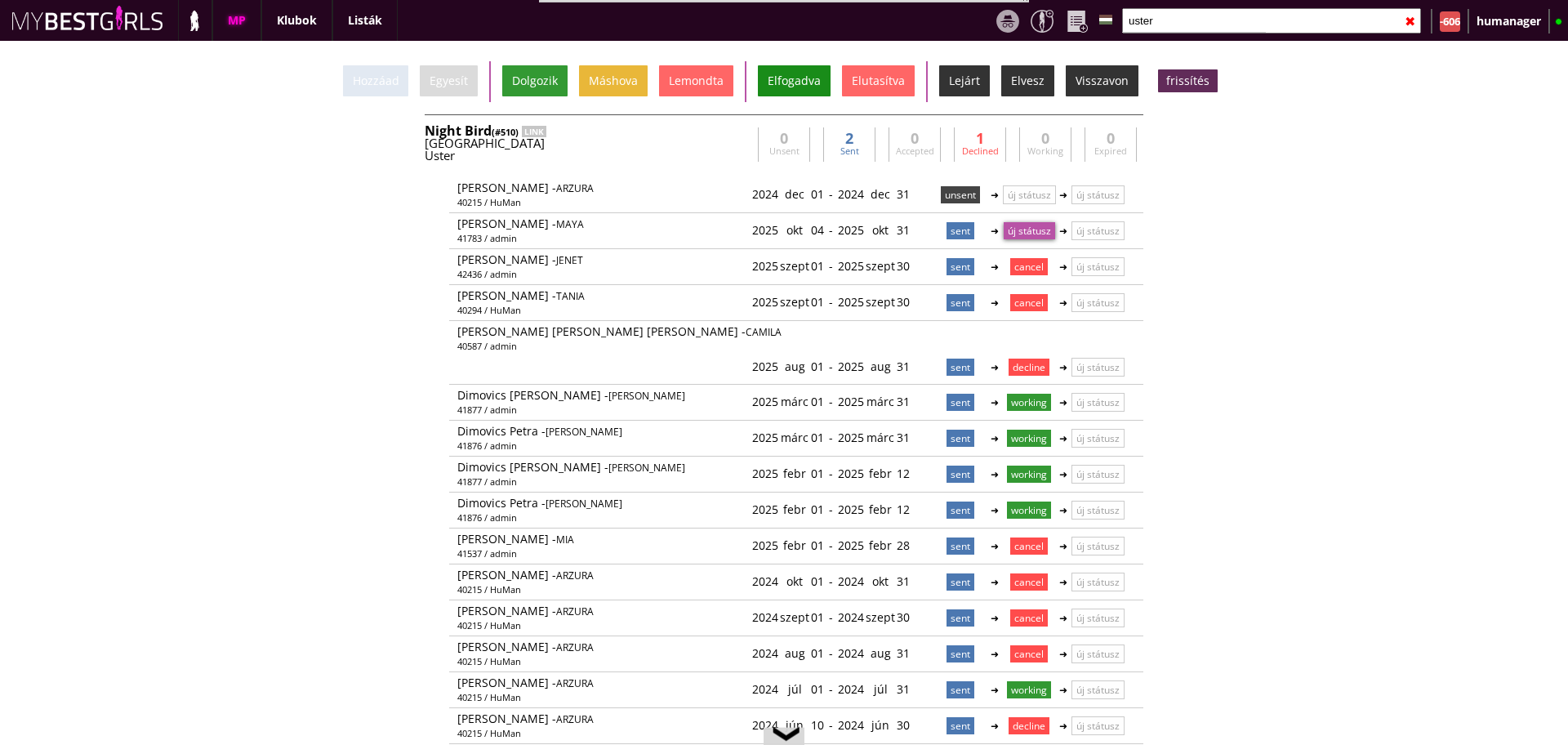
click at [781, 92] on div "Elfogadva" at bounding box center [794, 80] width 72 height 31
click at [1208, 28] on input "uster" at bounding box center [1271, 21] width 299 height 25
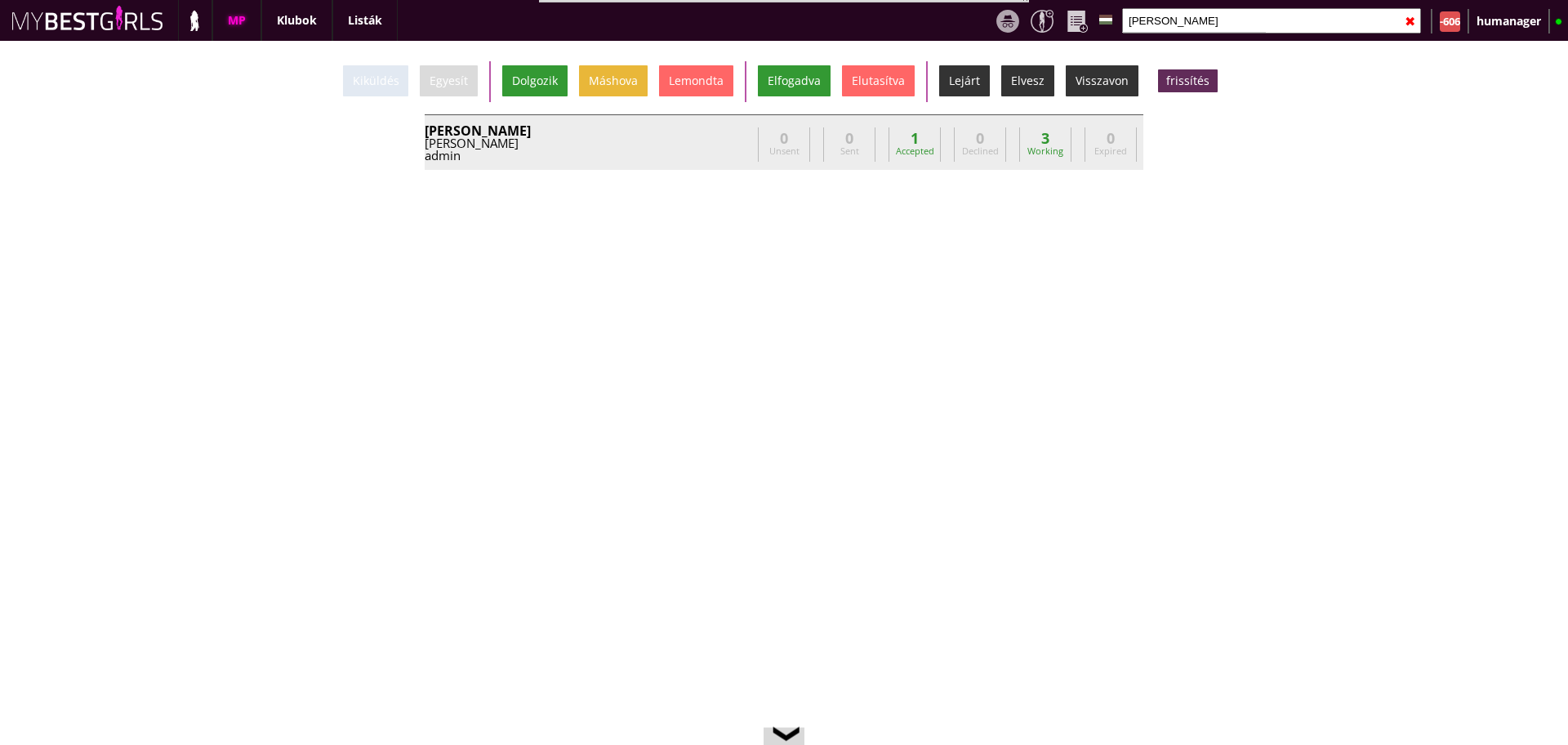
type input "grabow"
click at [704, 148] on div "[PERSON_NAME]" at bounding box center [588, 143] width 327 height 12
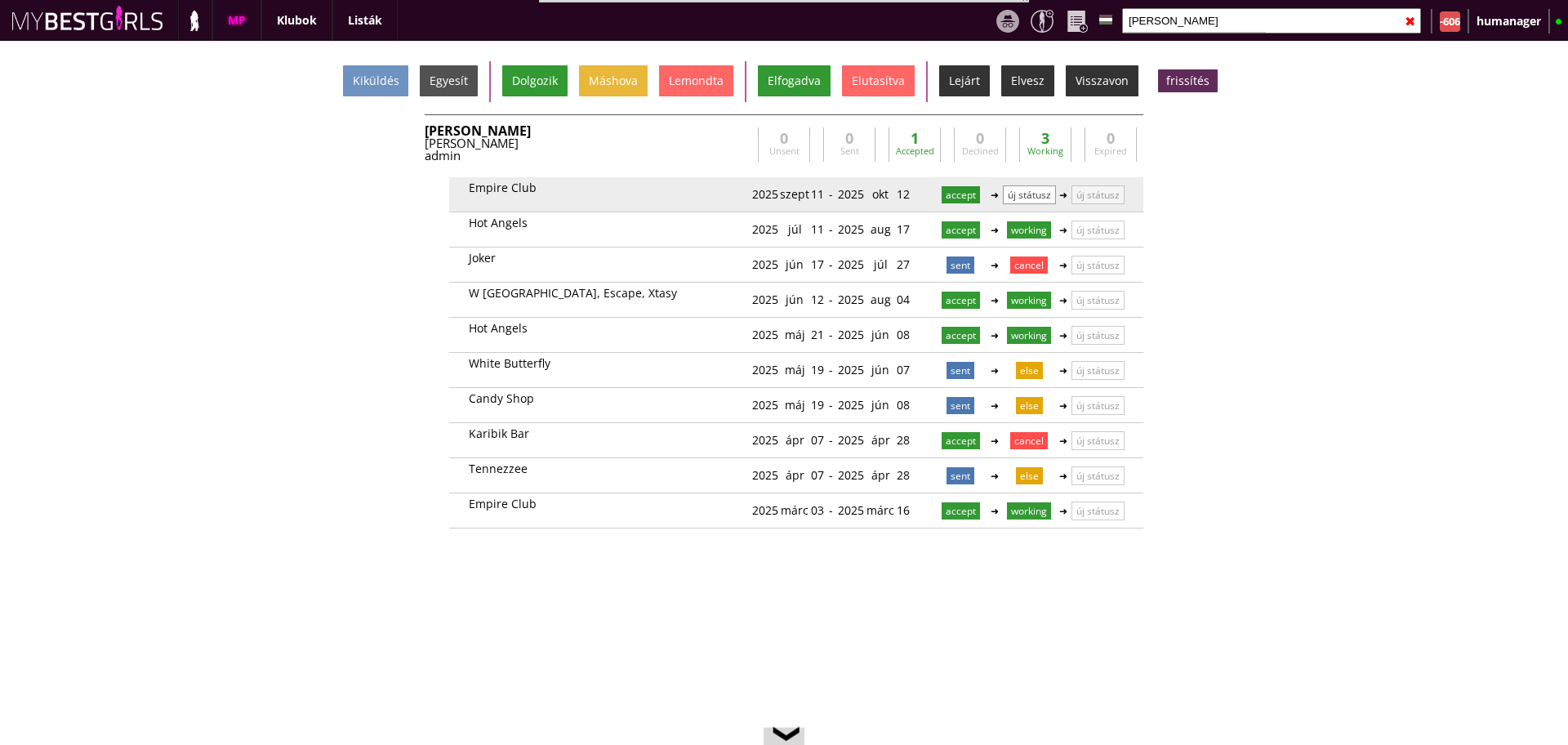
click at [1012, 202] on p "új státusz" at bounding box center [1030, 194] width 53 height 19
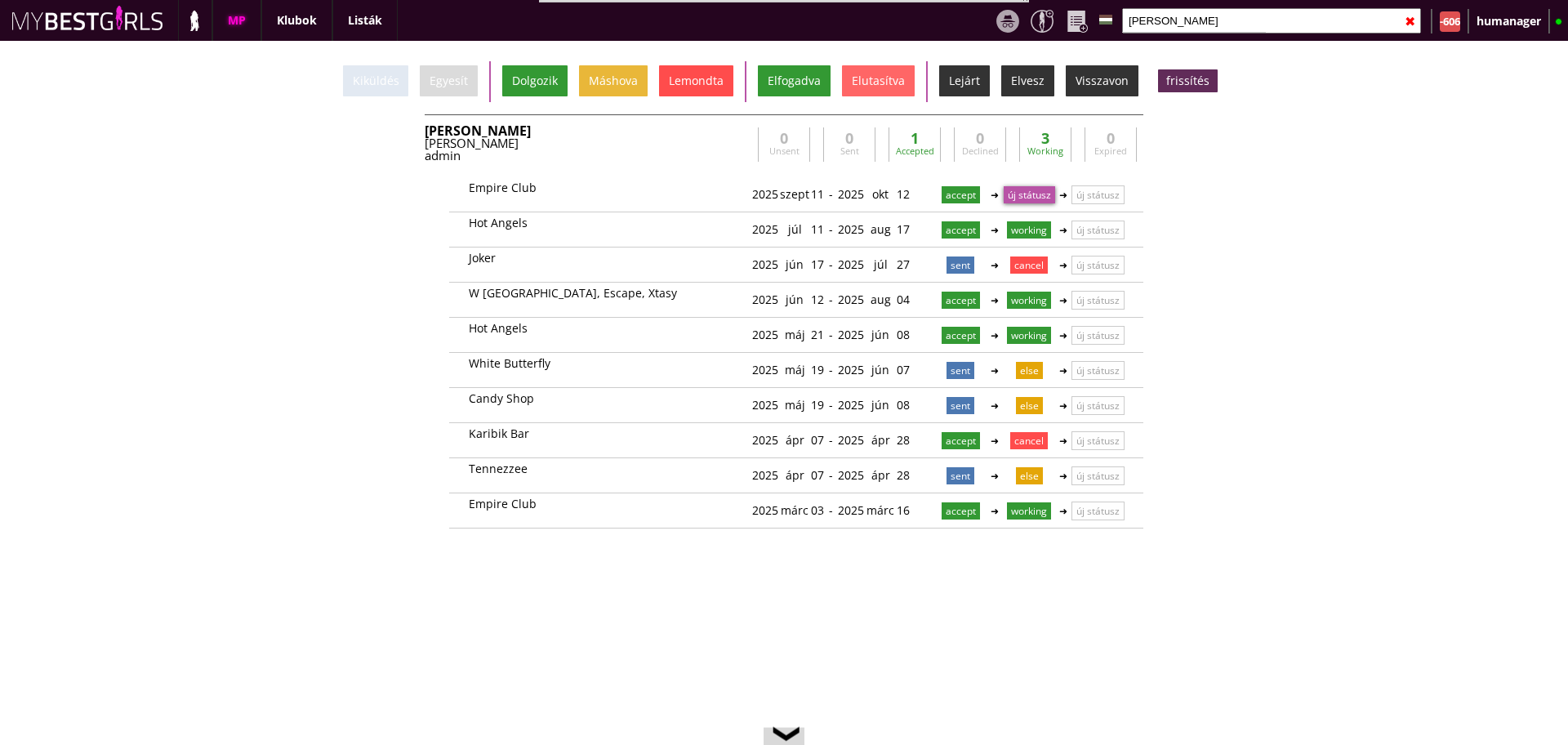
click at [701, 77] on div "Lemondta" at bounding box center [696, 80] width 74 height 31
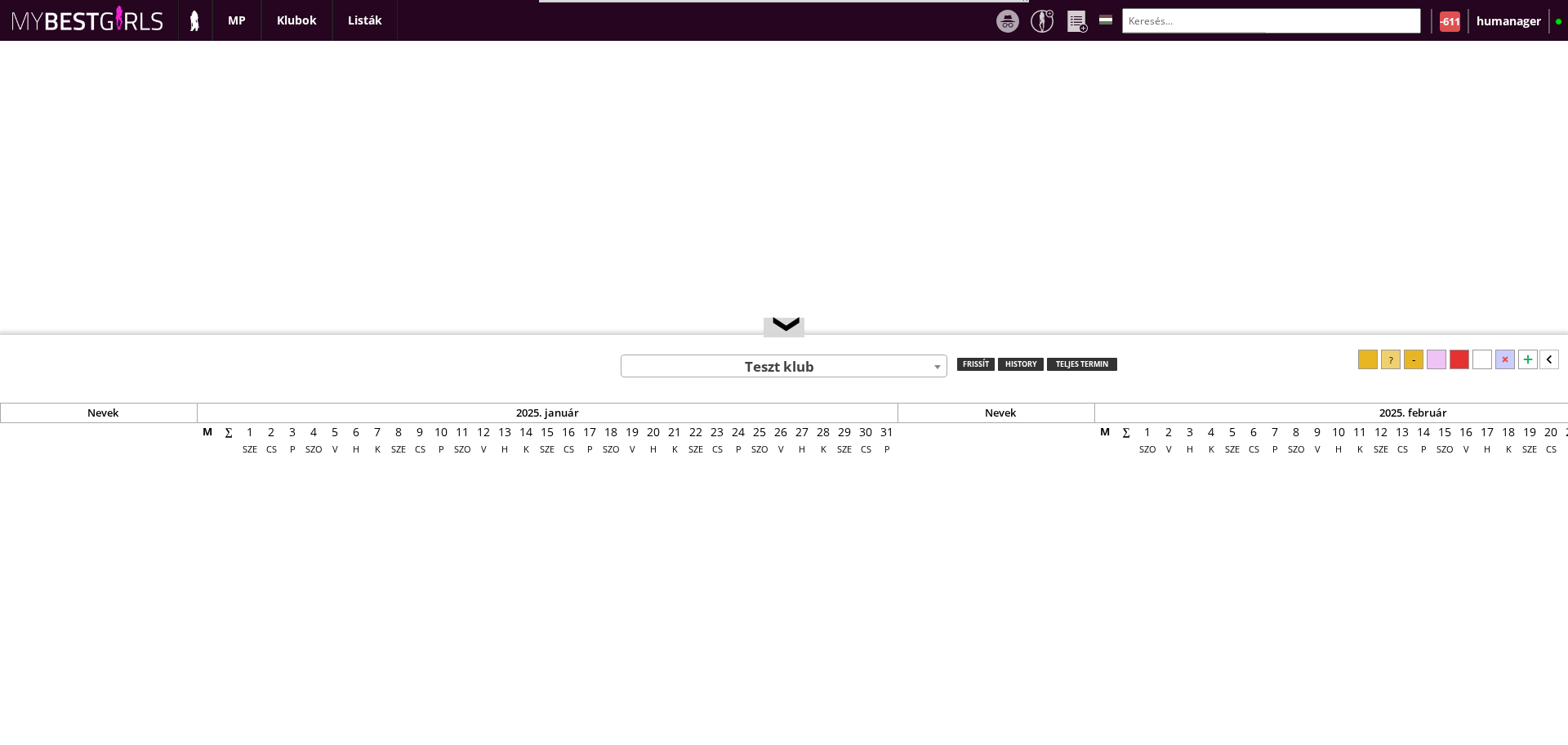
select select "0"
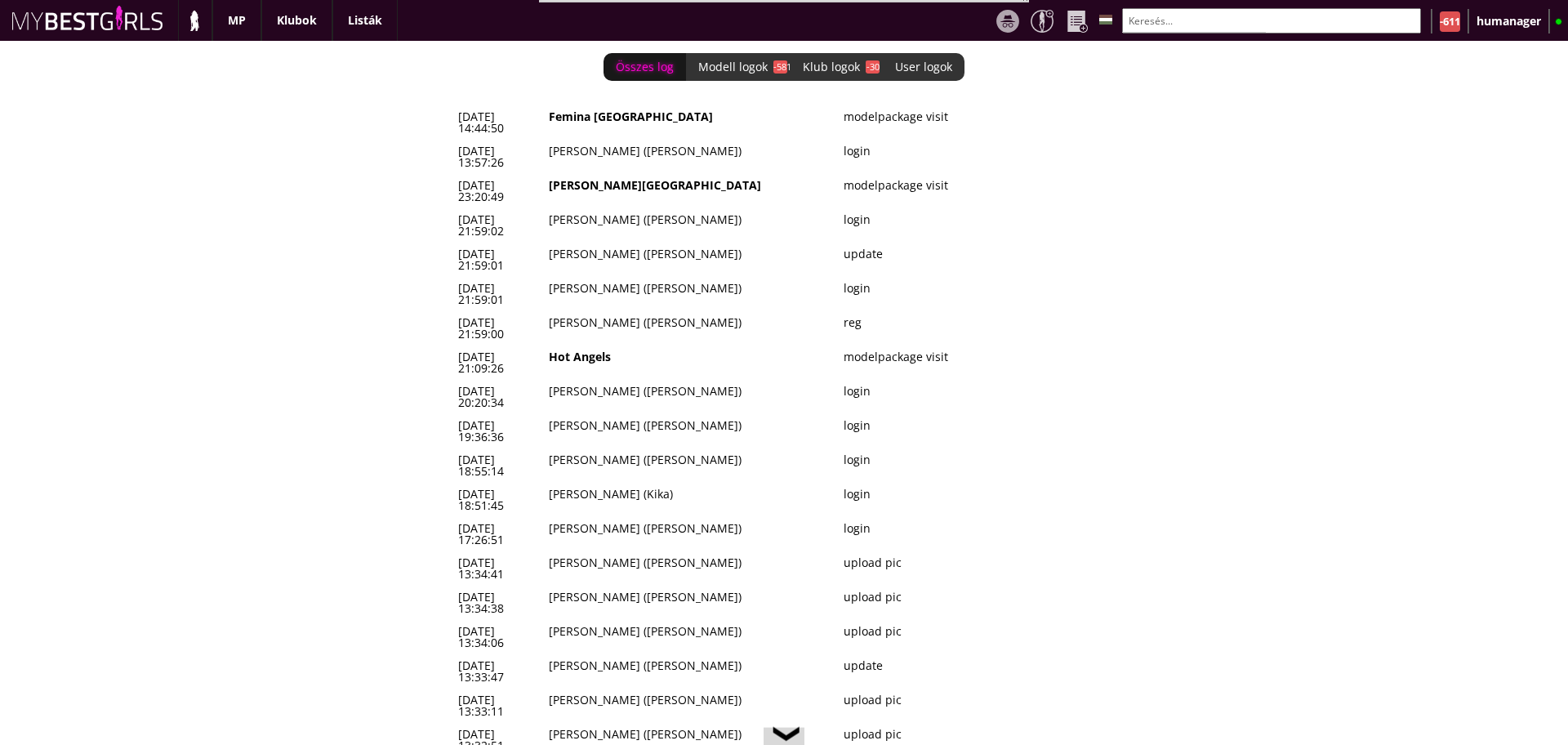
scroll to position [0, 6709]
